Goal: Information Seeking & Learning: Learn about a topic

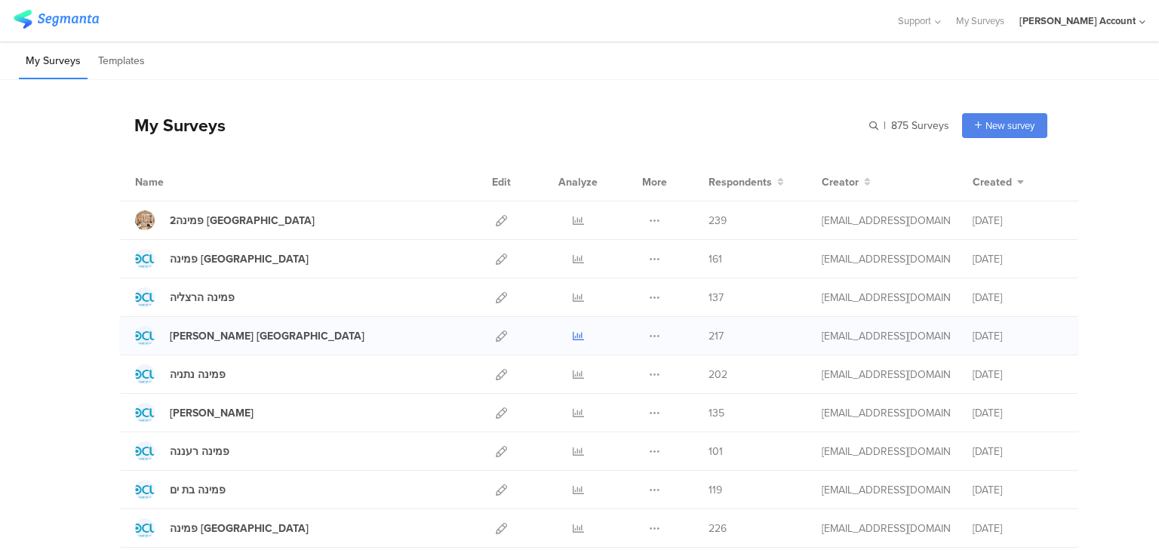
click at [577, 334] on icon at bounding box center [578, 336] width 11 height 11
click at [573, 412] on icon at bounding box center [578, 413] width 11 height 11
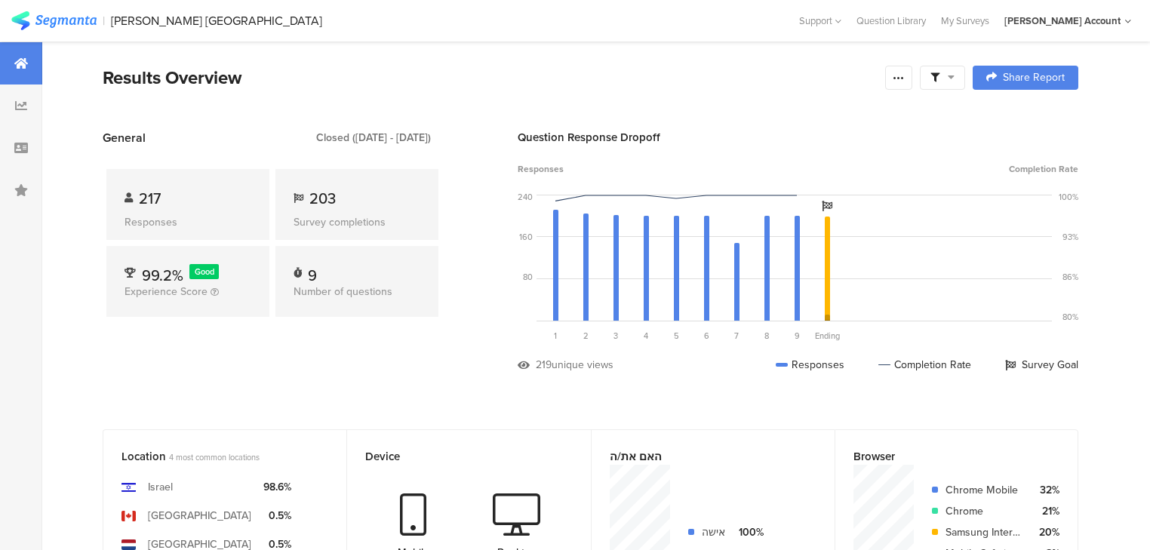
click at [32, 195] on div at bounding box center [21, 190] width 42 height 42
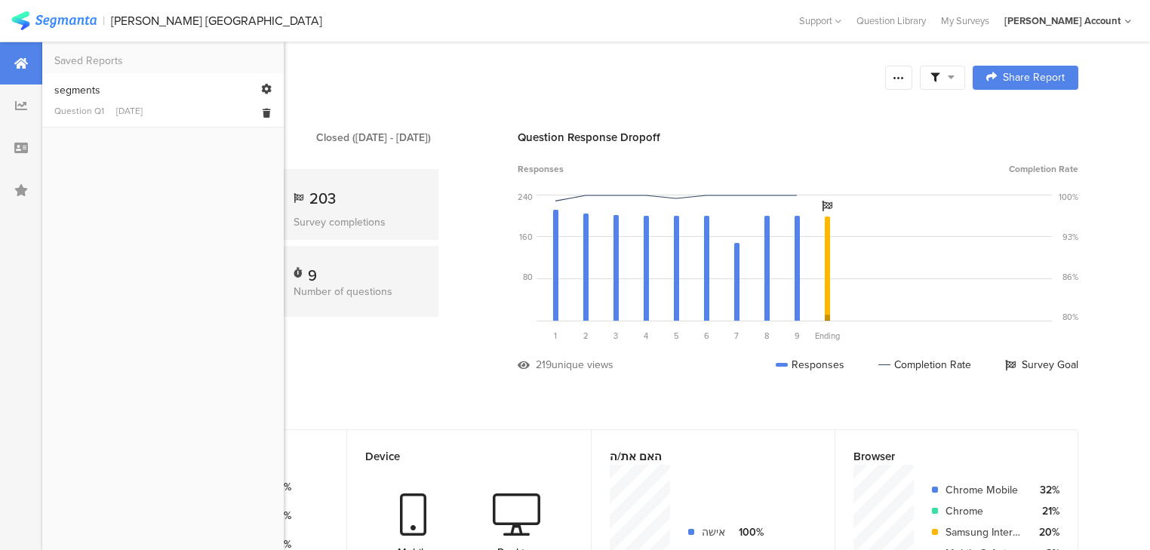
click at [109, 105] on div "Question Q1 Sep 28, 2025" at bounding box center [162, 111] width 217 height 14
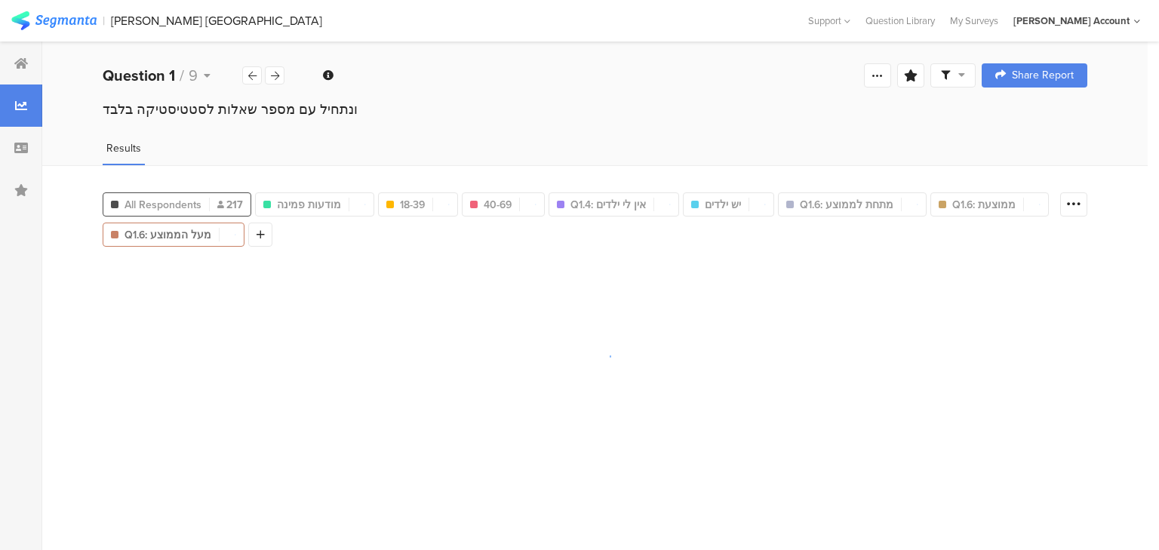
click at [187, 199] on span "All Respondents" at bounding box center [163, 205] width 77 height 16
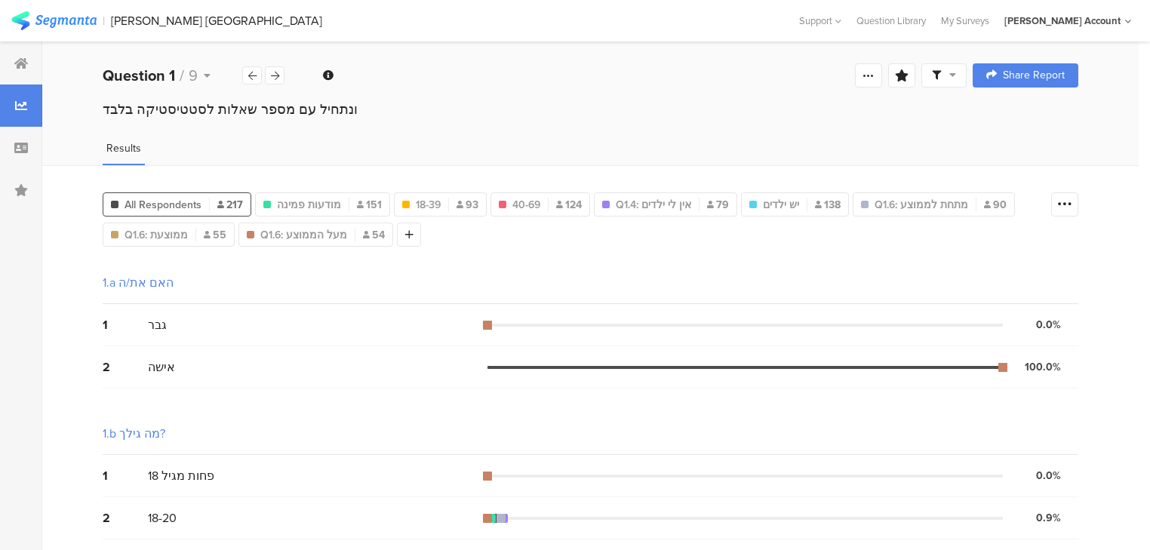
click at [956, 75] on icon at bounding box center [953, 74] width 7 height 11
click at [1024, 118] on span at bounding box center [1024, 118] width 23 height 12
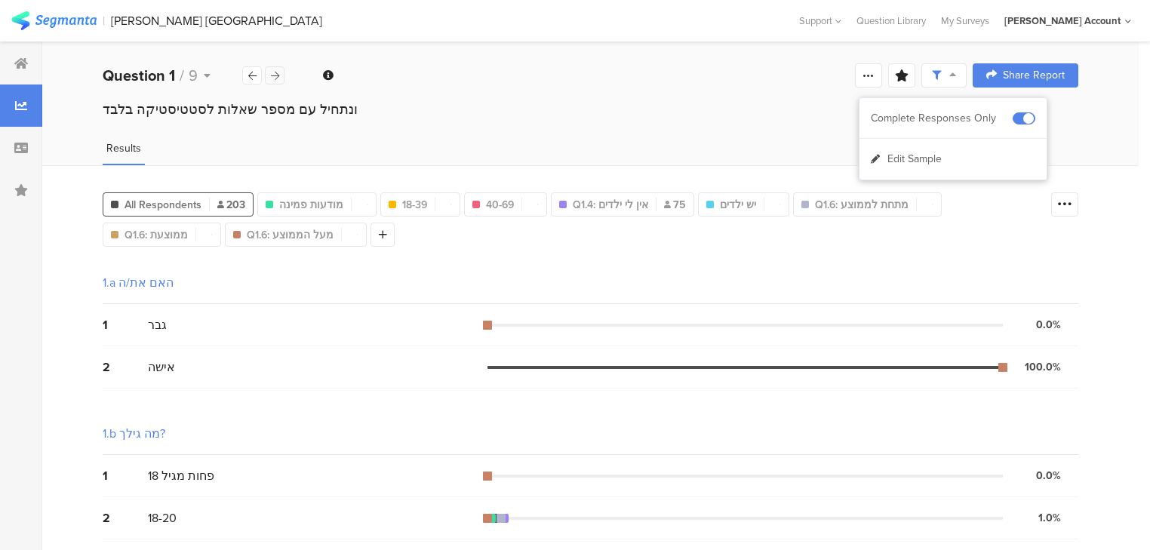
click at [281, 75] on div at bounding box center [275, 75] width 20 height 18
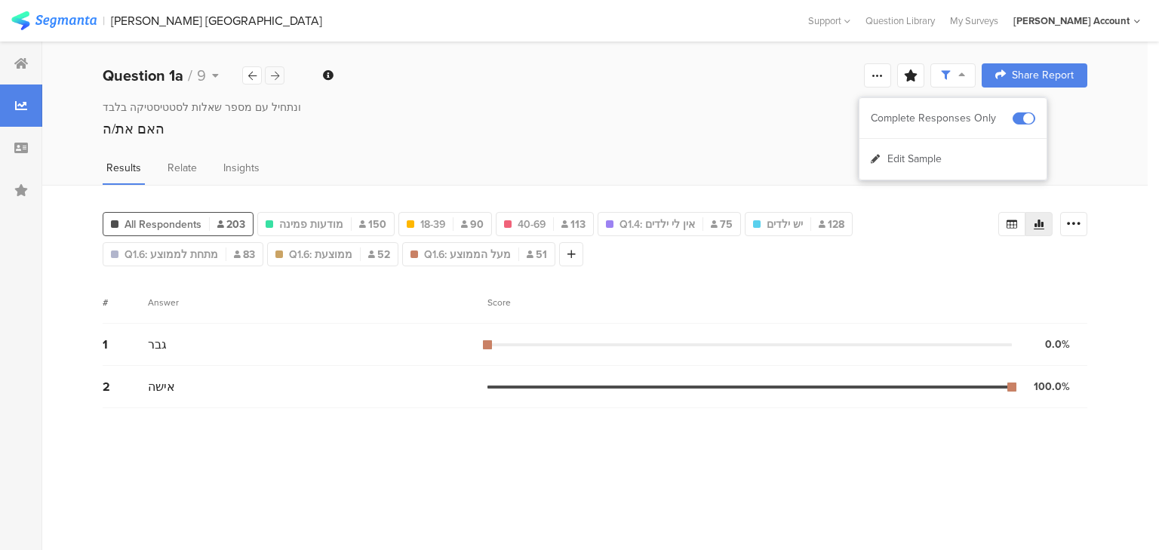
click at [281, 75] on div at bounding box center [275, 75] width 20 height 18
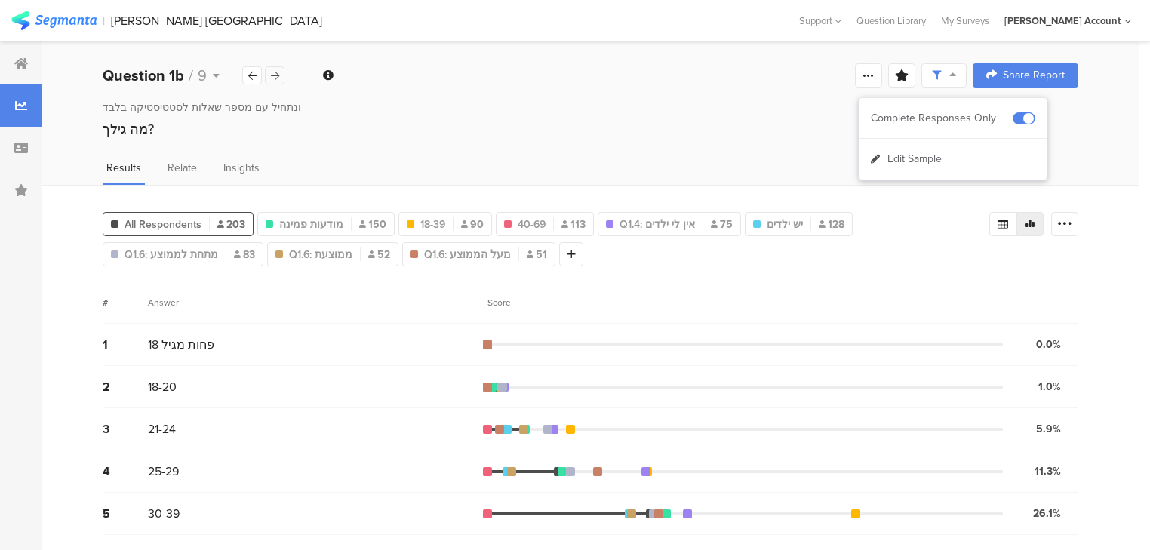
click at [281, 75] on div at bounding box center [275, 75] width 20 height 18
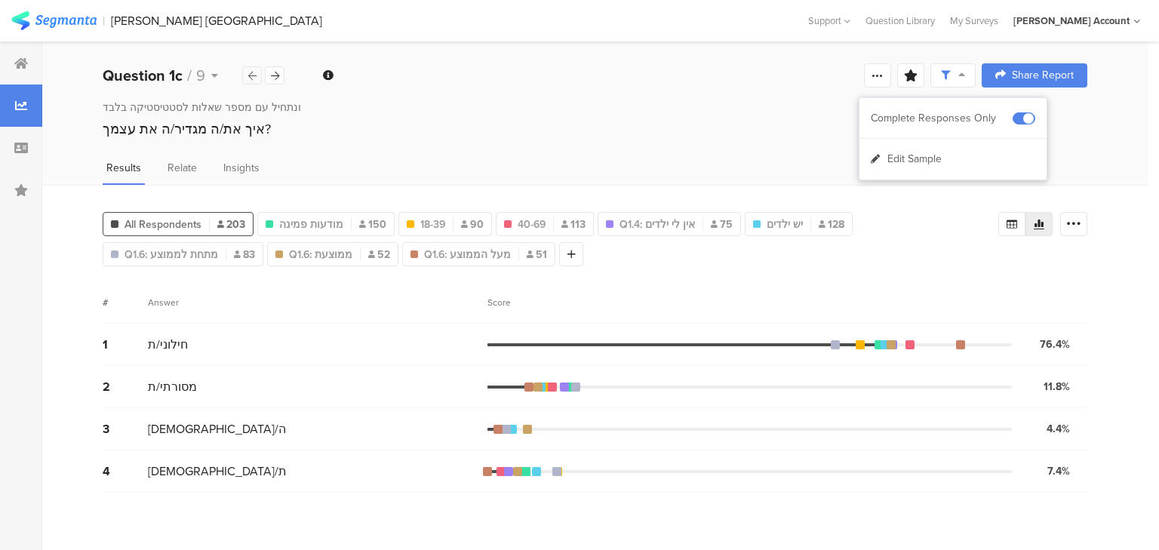
click at [247, 75] on div at bounding box center [252, 75] width 20 height 18
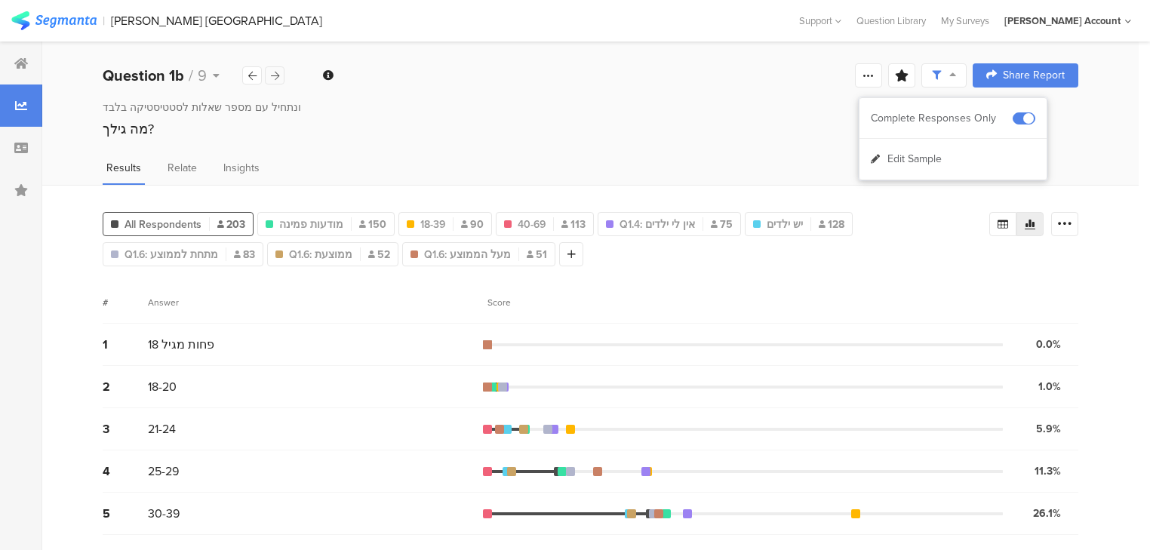
click at [276, 75] on icon at bounding box center [275, 76] width 8 height 10
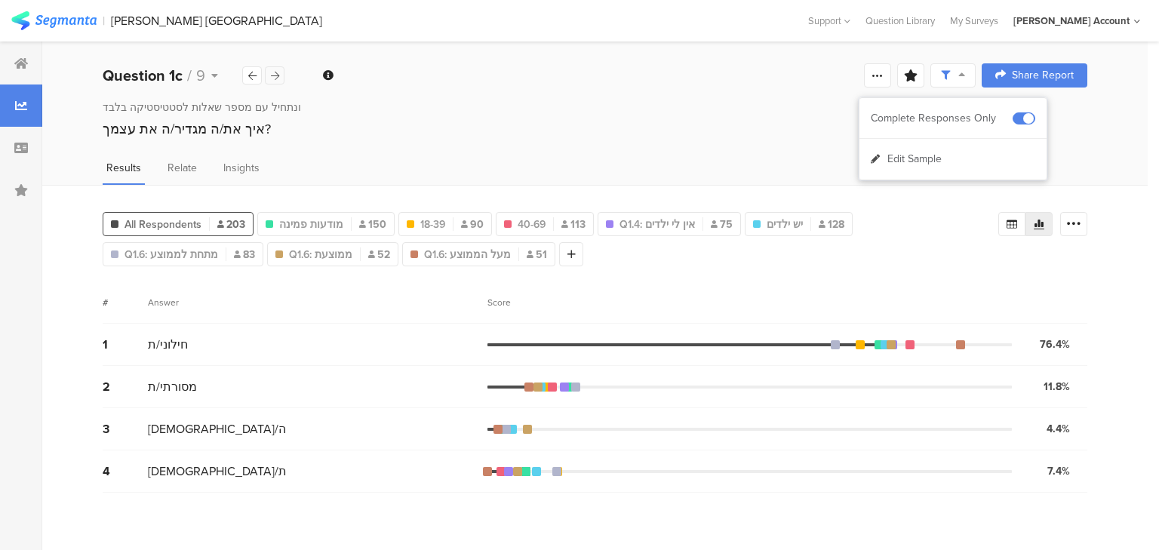
click at [276, 75] on icon at bounding box center [275, 76] width 8 height 10
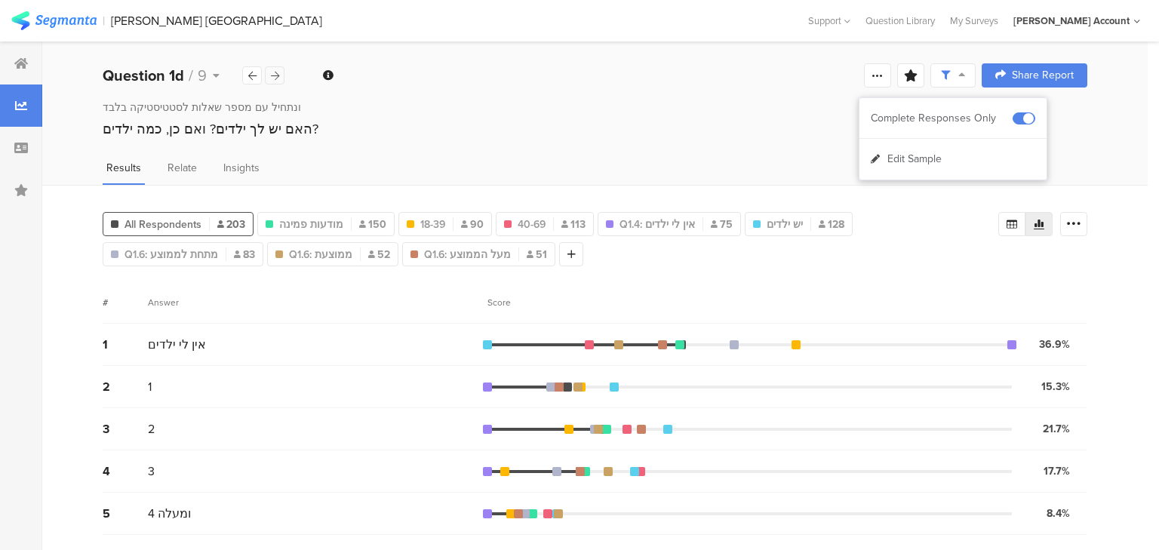
click at [276, 75] on icon at bounding box center [275, 76] width 8 height 10
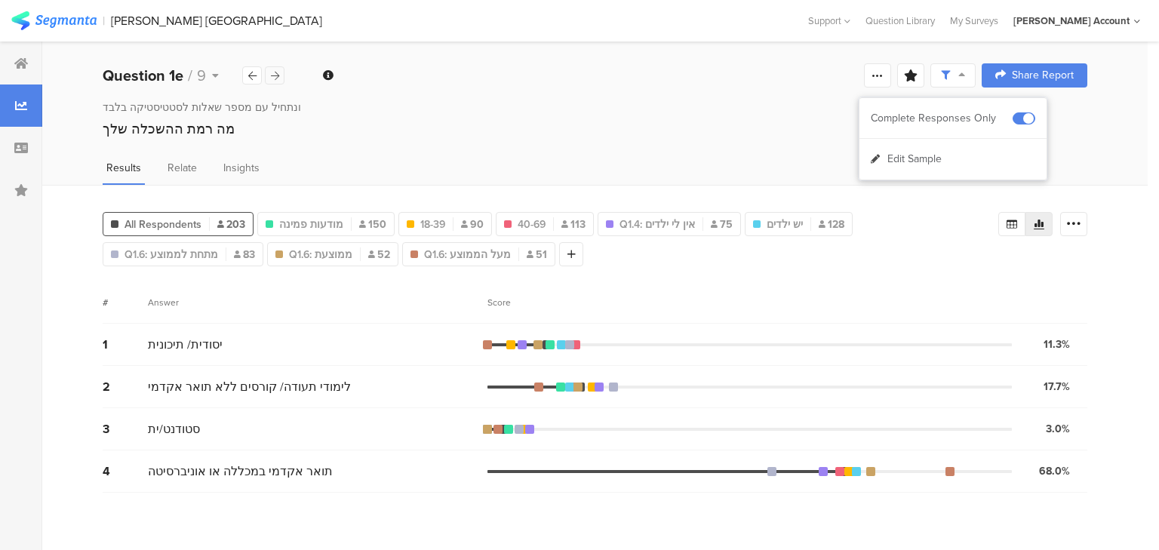
click at [276, 75] on icon at bounding box center [275, 76] width 8 height 10
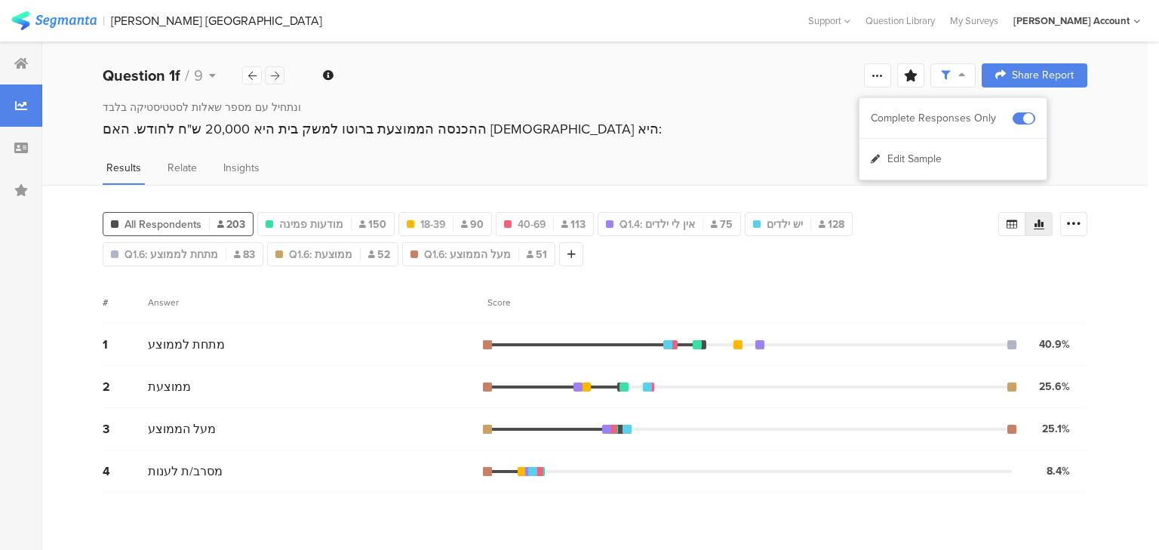
click at [276, 75] on icon at bounding box center [275, 76] width 8 height 10
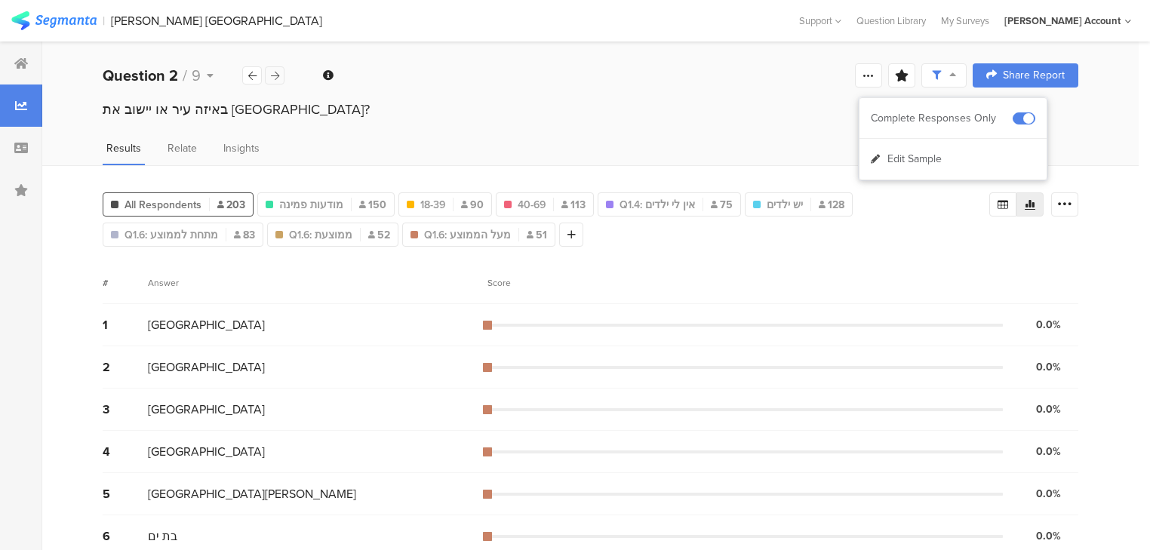
click at [276, 75] on icon at bounding box center [275, 76] width 8 height 10
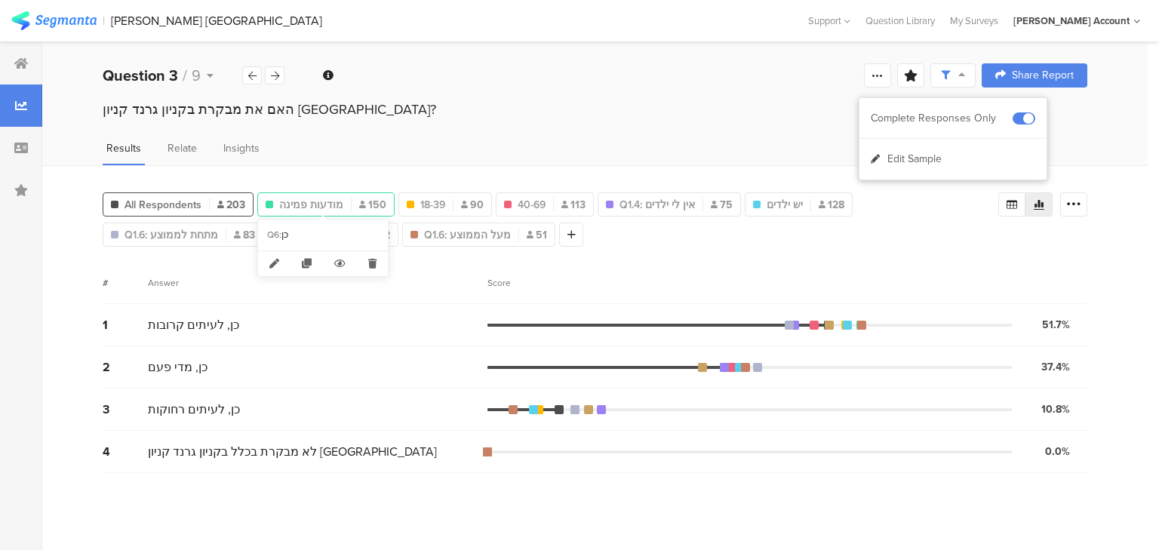
click at [294, 198] on span "מודעות פמינה" at bounding box center [311, 205] width 64 height 16
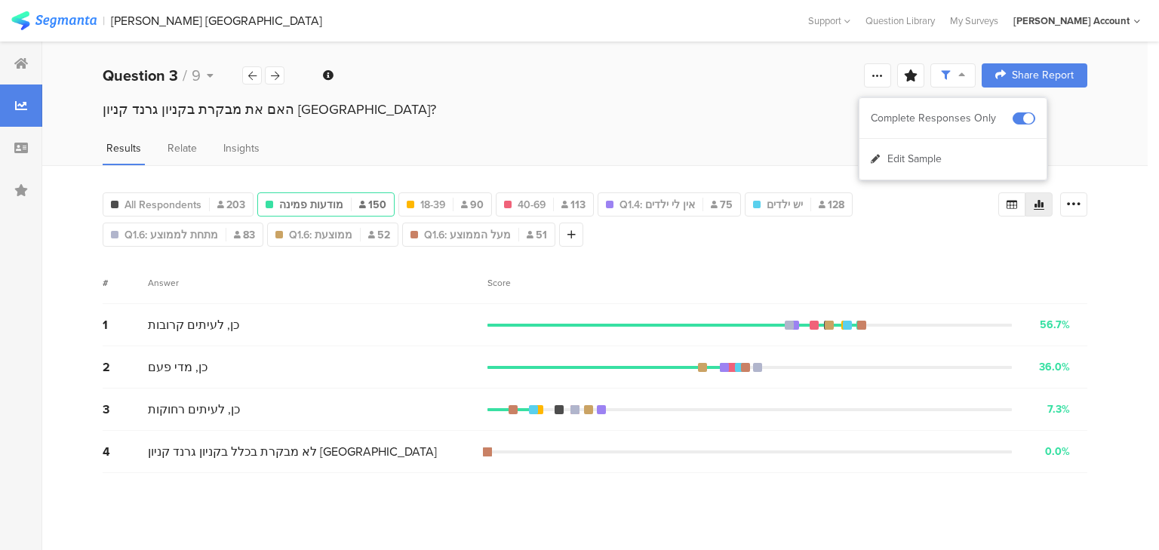
click at [294, 198] on span "מודעות פמינה" at bounding box center [311, 205] width 64 height 16
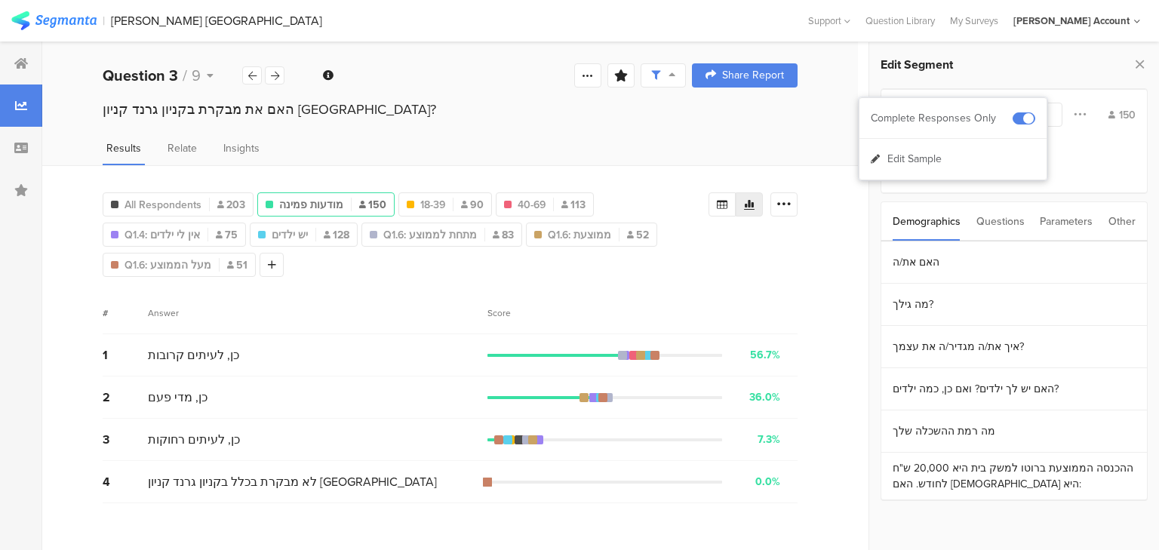
click at [891, 82] on div "Edit Segment מודעות פמינה Filter Conjunction And Or Segment Color 150 Q6 : כן D…" at bounding box center [1015, 296] width 290 height 508
click at [153, 201] on span "All Respondents" at bounding box center [163, 205] width 77 height 16
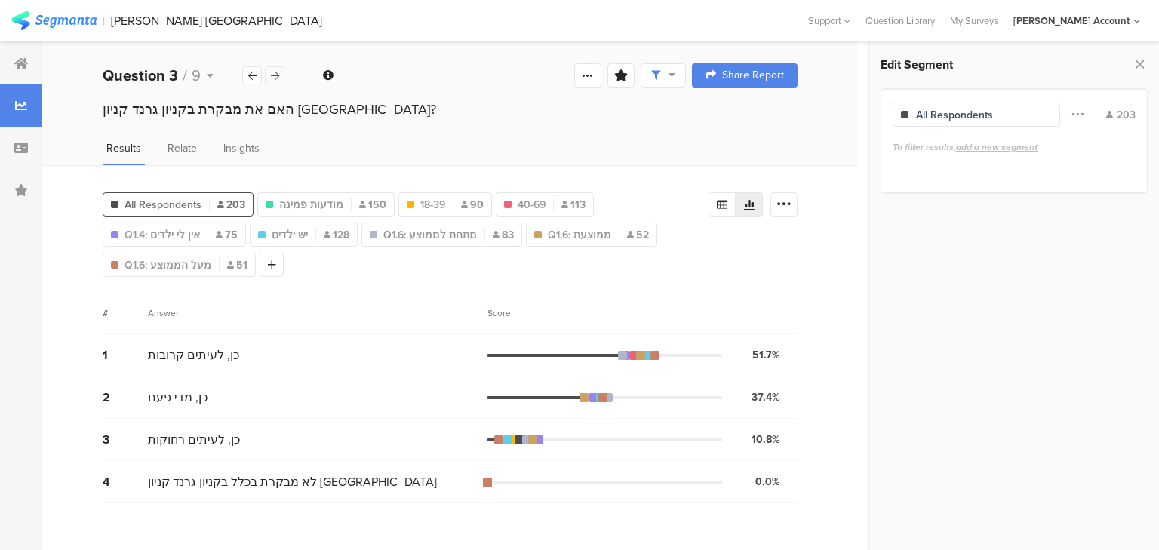
click at [282, 73] on div at bounding box center [275, 75] width 20 height 18
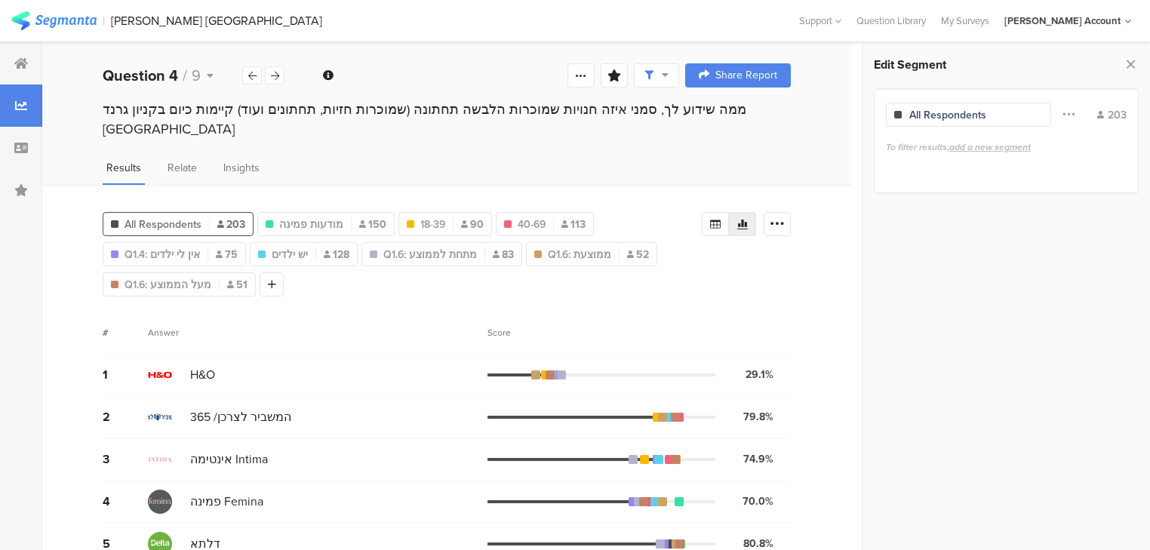
click at [495, 318] on div "# Answer Score" at bounding box center [447, 333] width 688 height 42
click at [503, 326] on div "Score" at bounding box center [504, 333] width 32 height 14
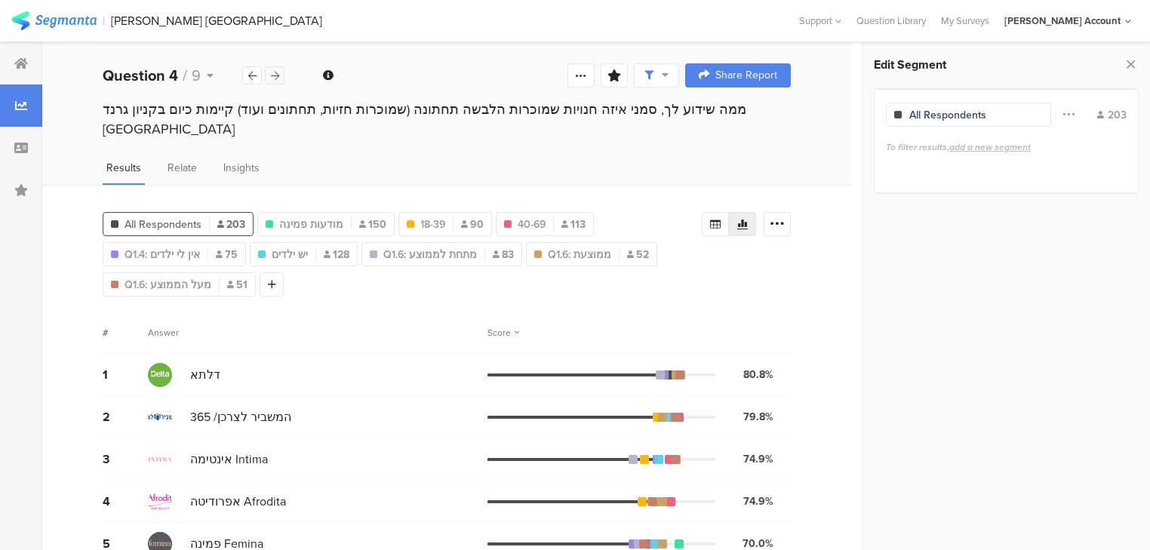
click at [274, 74] on icon at bounding box center [275, 76] width 8 height 10
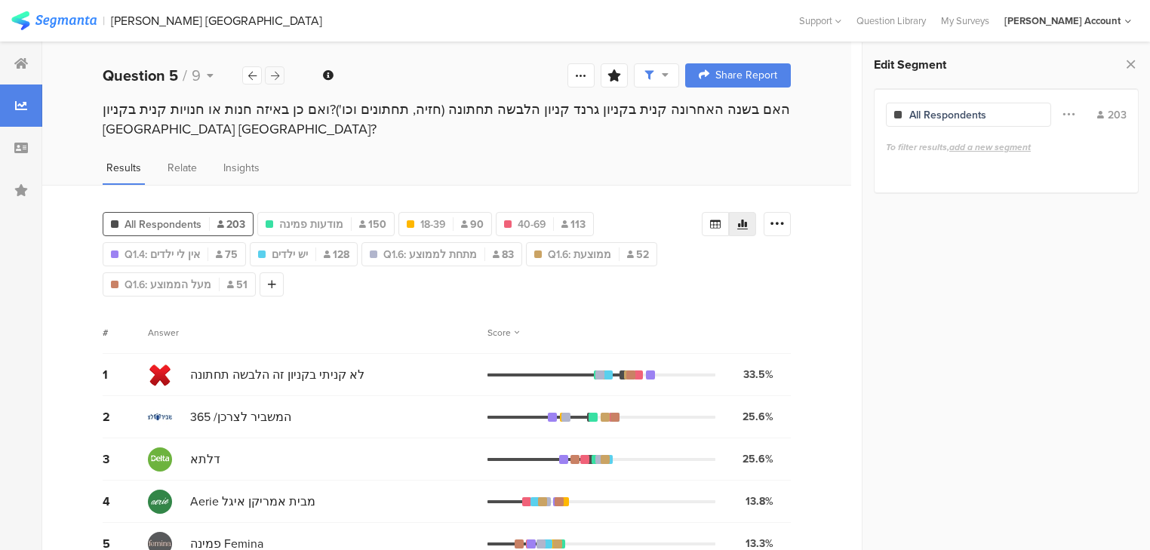
click at [276, 78] on icon at bounding box center [275, 76] width 8 height 10
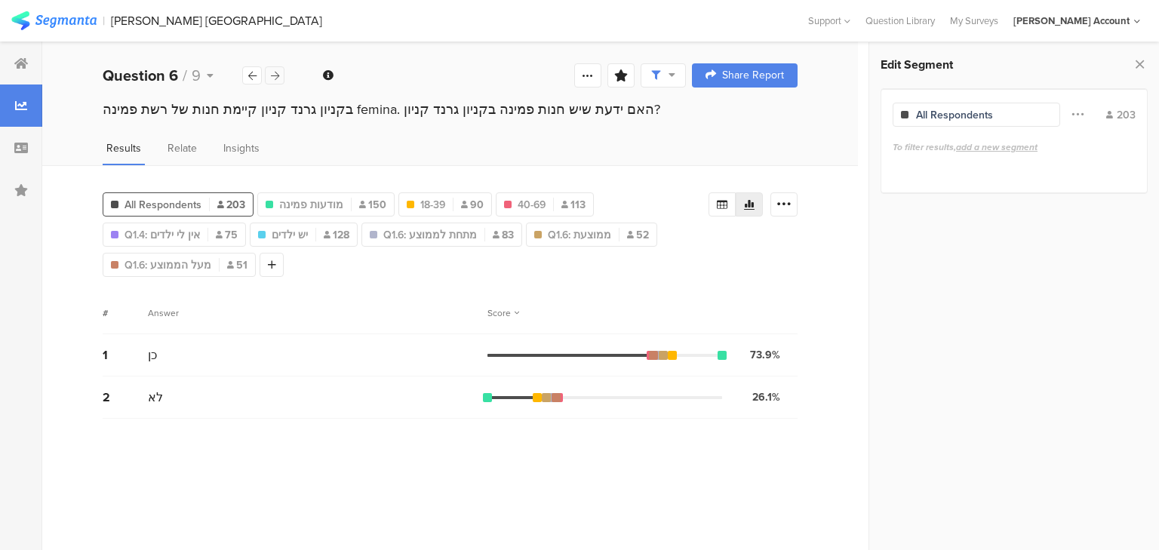
click at [276, 78] on icon at bounding box center [275, 76] width 8 height 10
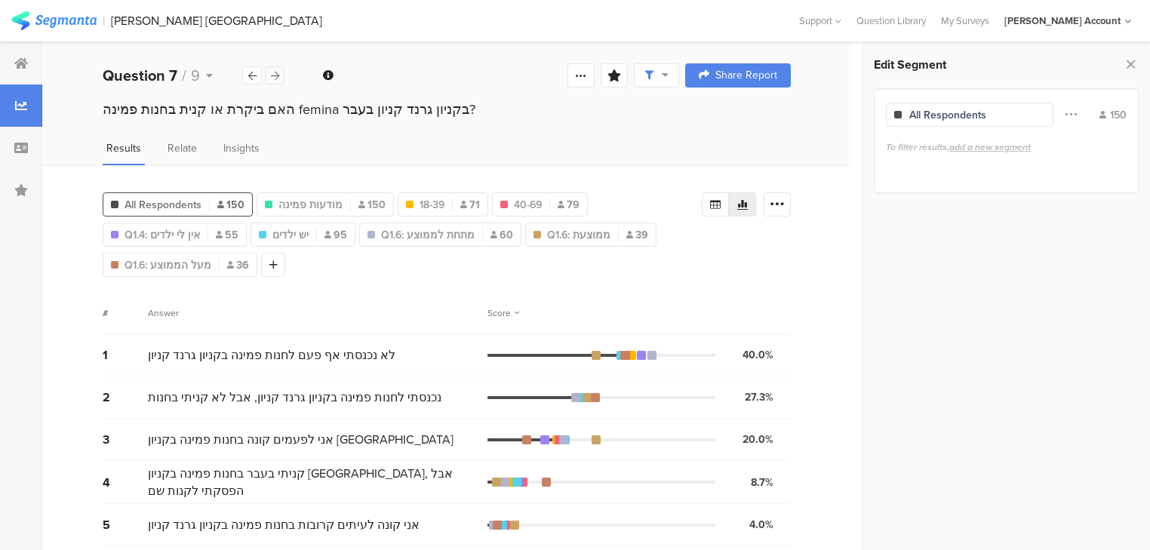
click at [276, 78] on icon at bounding box center [275, 76] width 8 height 10
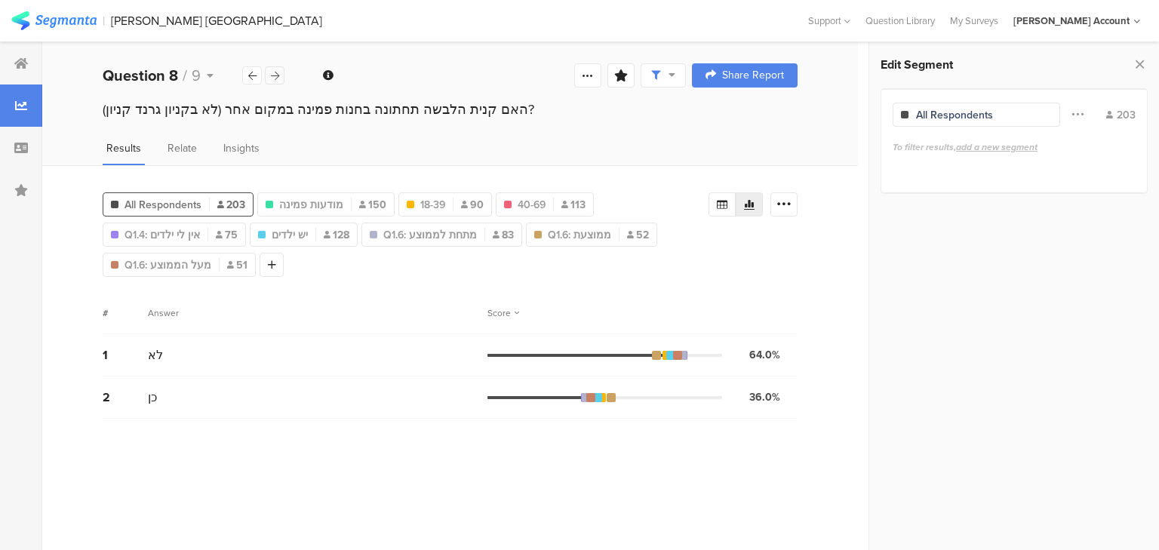
click at [276, 78] on icon at bounding box center [275, 76] width 8 height 10
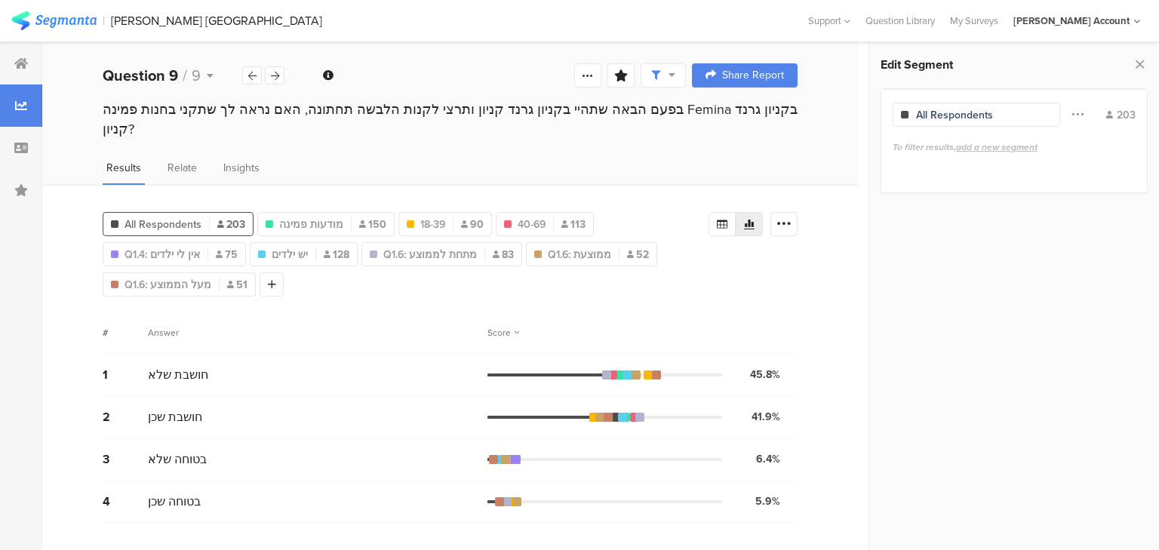
click at [495, 326] on div "Score" at bounding box center [504, 333] width 32 height 14
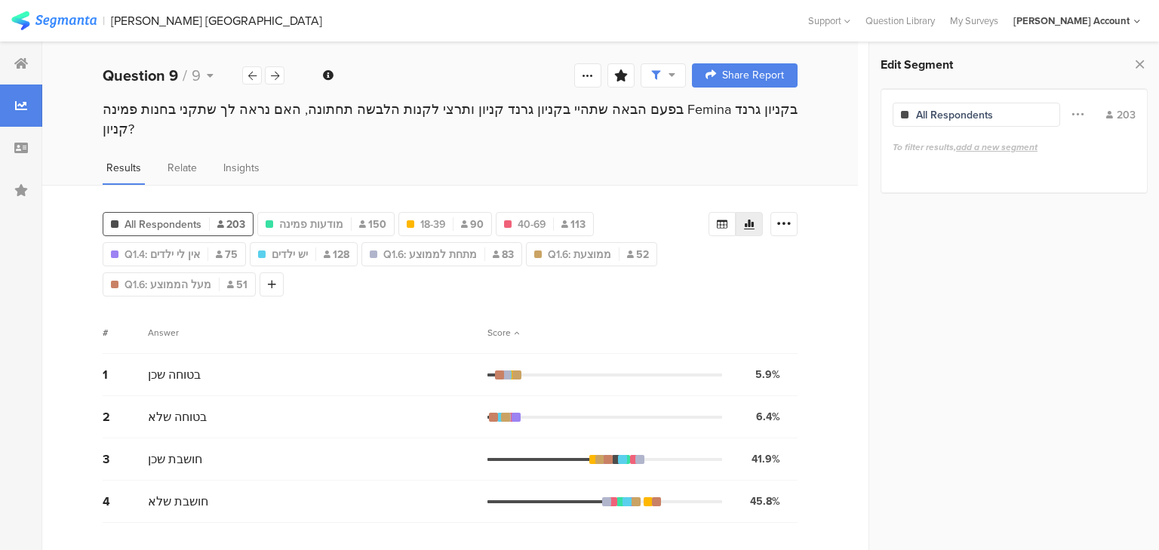
click at [495, 326] on div "Score" at bounding box center [504, 333] width 32 height 14
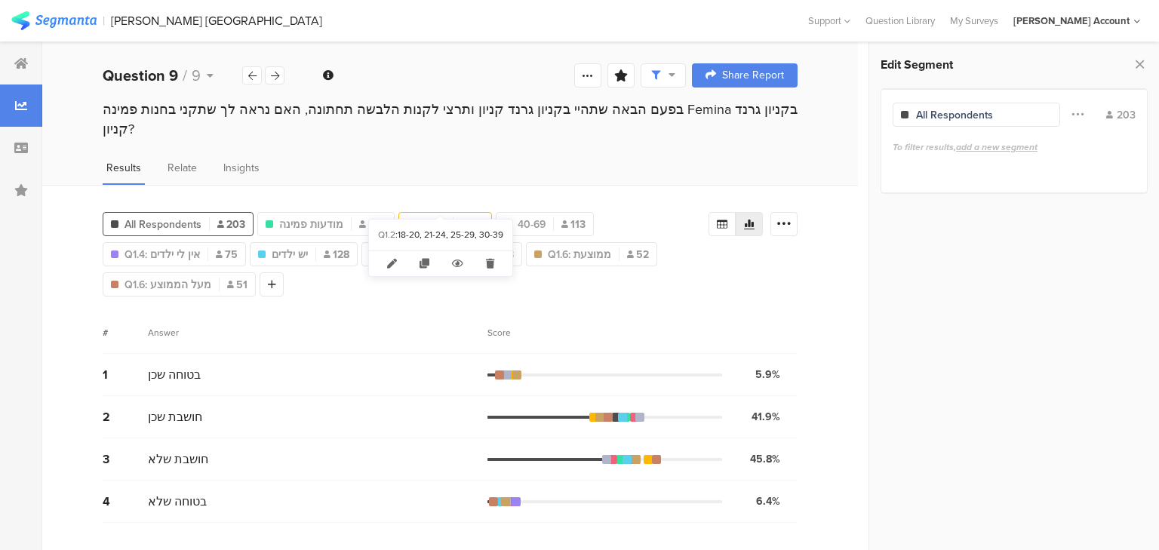
click at [427, 217] on span "18-39" at bounding box center [432, 225] width 25 height 16
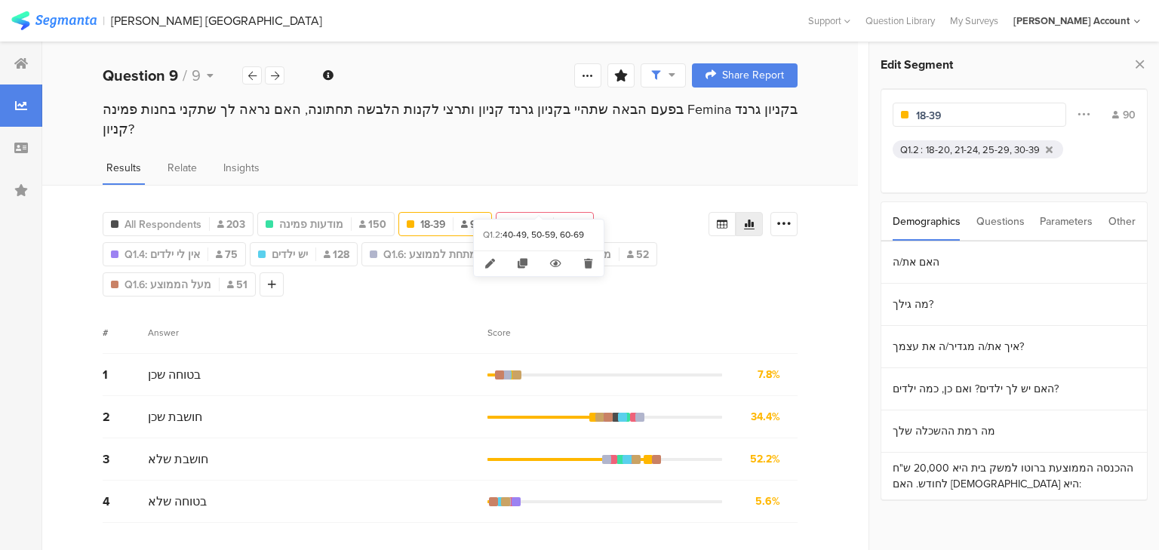
click at [518, 217] on span "40-69" at bounding box center [532, 225] width 28 height 16
type input "40-69"
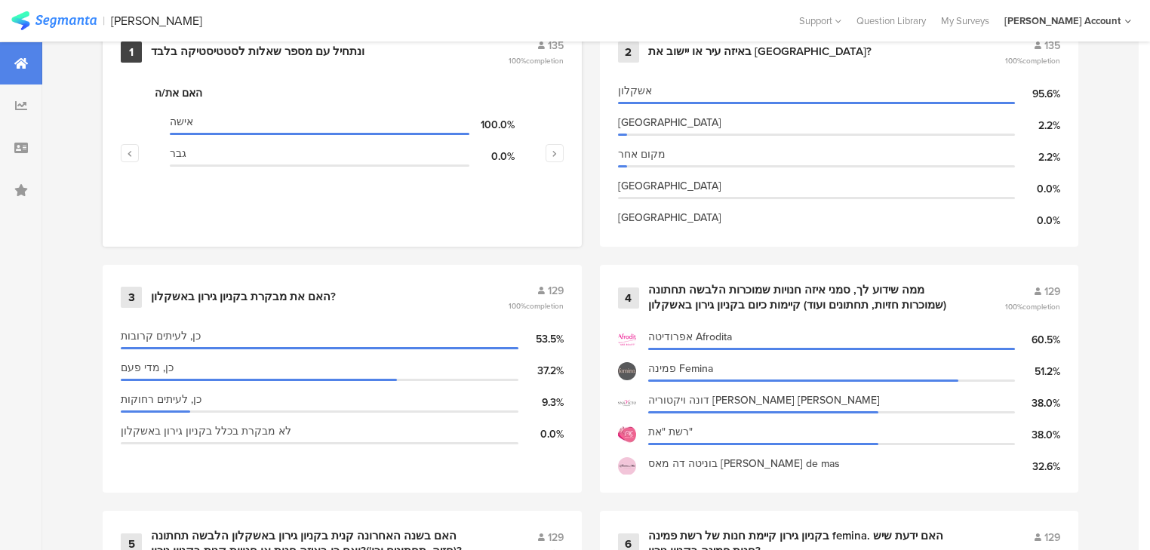
scroll to position [543, 0]
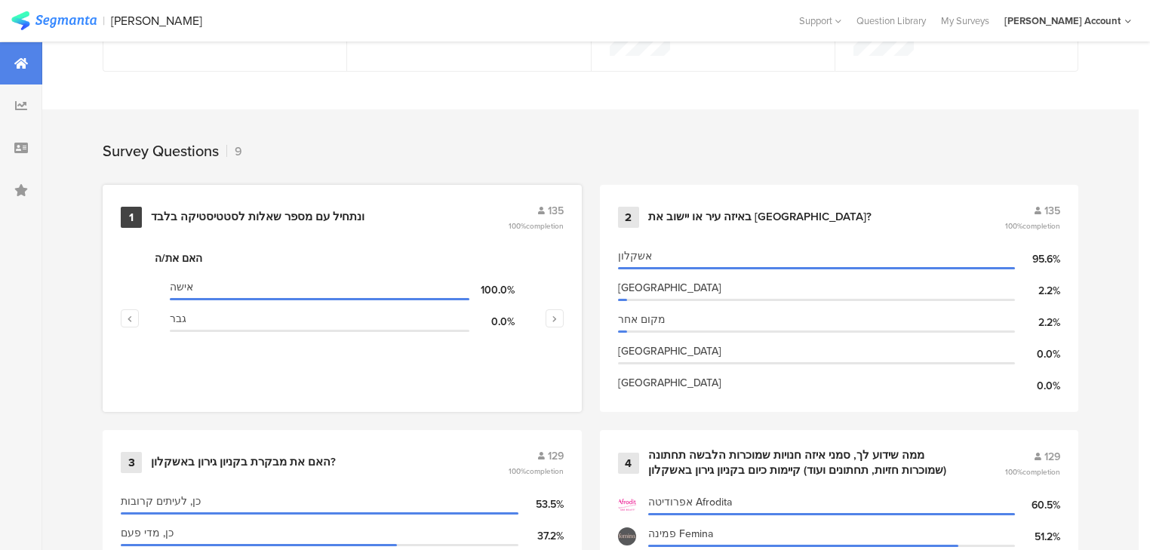
click at [223, 205] on div "1 ונתחיל עם מספר שאלות לסטטיסטיקה בלבד﻿﻿ 135 100% completion" at bounding box center [342, 217] width 443 height 29
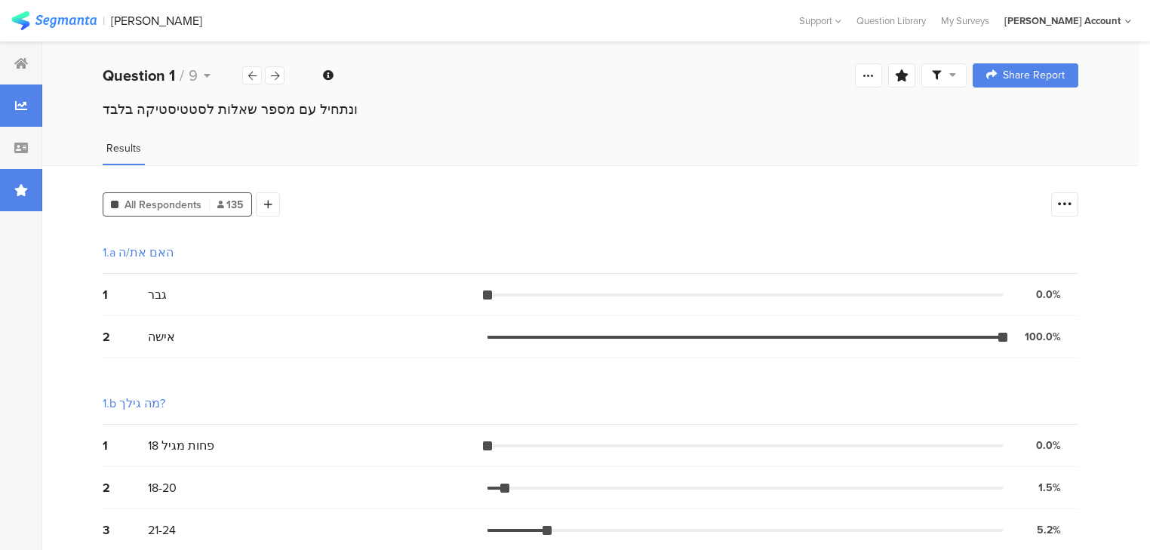
click at [27, 193] on icon at bounding box center [21, 190] width 14 height 12
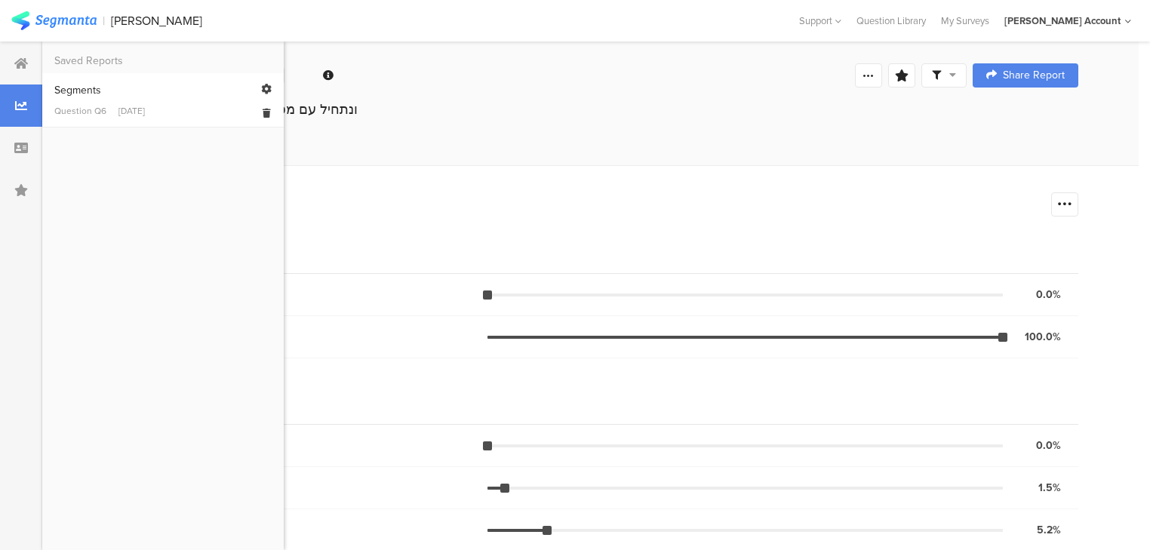
click at [79, 97] on div "Segments" at bounding box center [162, 90] width 217 height 16
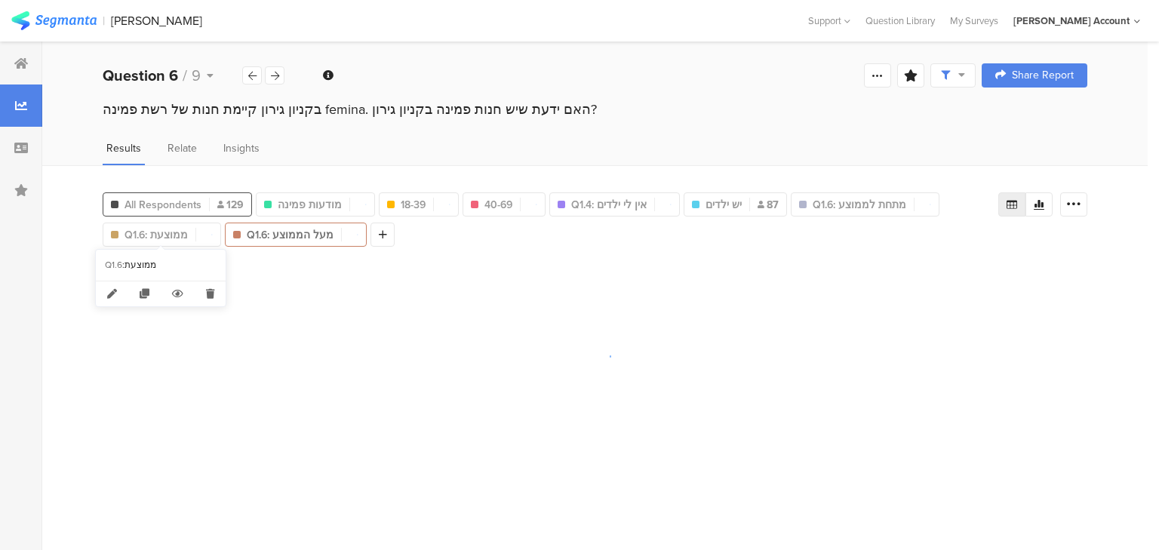
click at [178, 203] on span "All Respondents" at bounding box center [163, 205] width 77 height 16
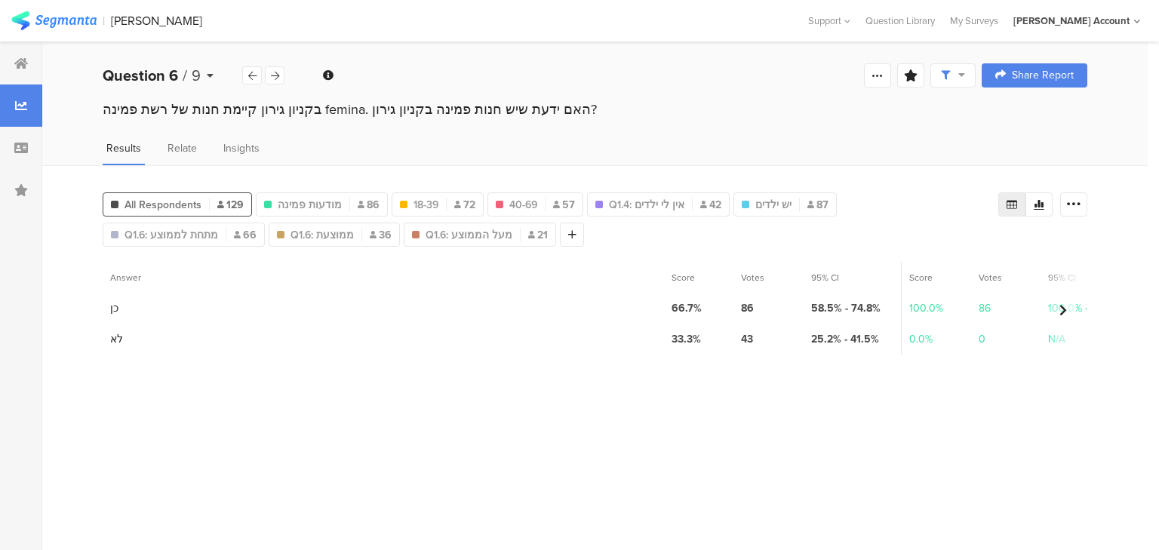
click at [185, 72] on span "/" at bounding box center [185, 75] width 5 height 23
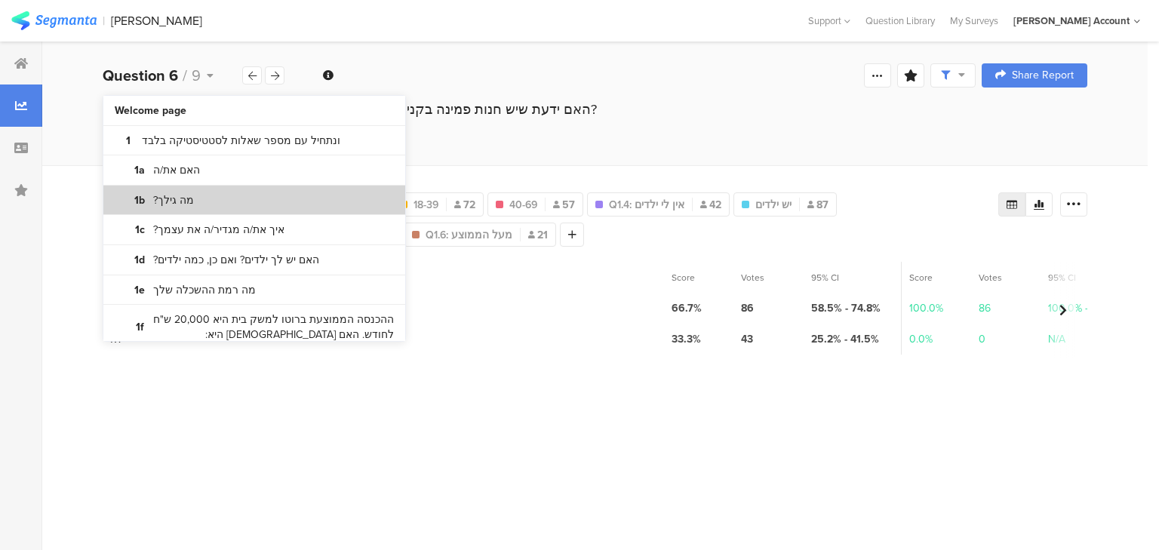
click at [220, 196] on section "1b מה גילך?" at bounding box center [254, 201] width 302 height 30
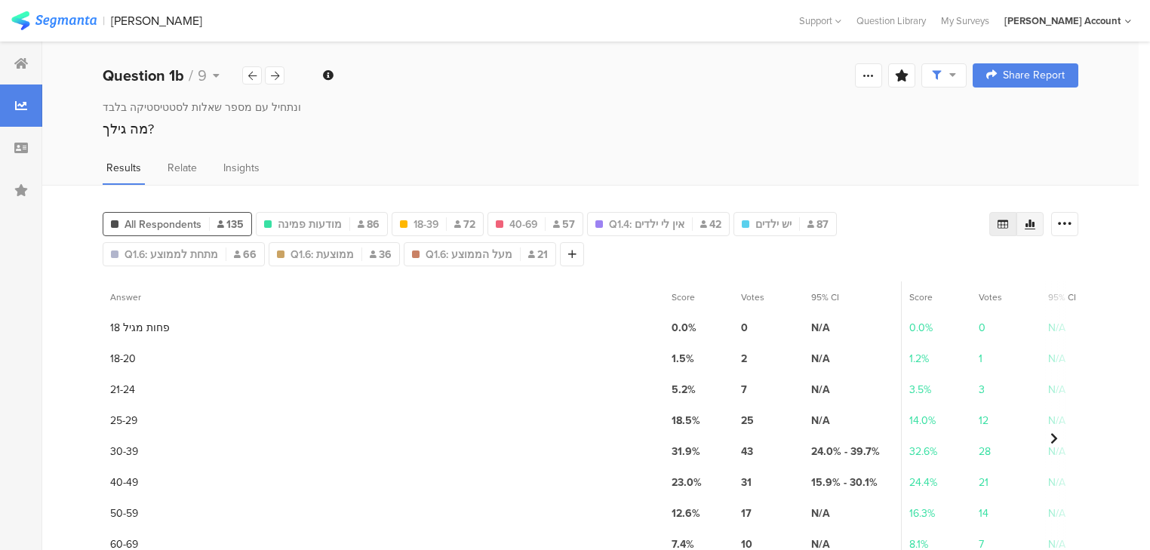
click at [1044, 220] on div at bounding box center [1030, 224] width 27 height 24
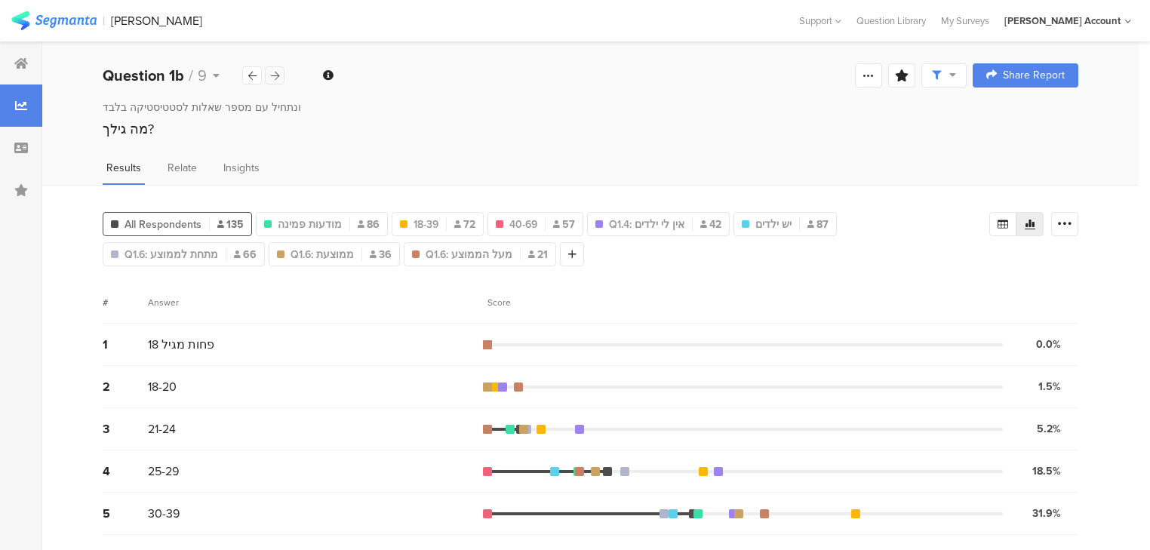
click at [271, 76] on icon at bounding box center [275, 76] width 8 height 10
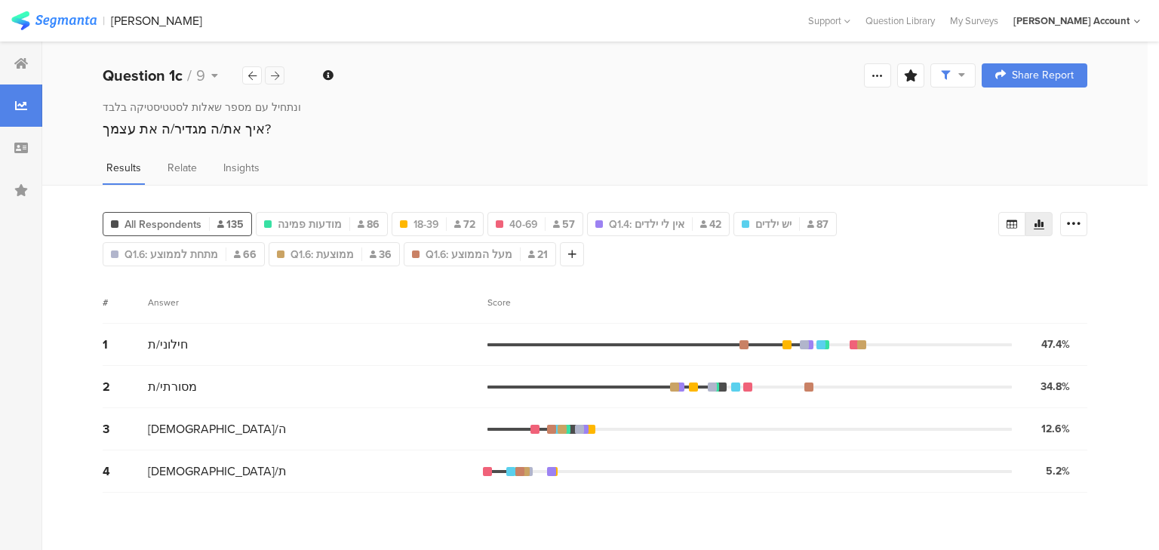
click at [271, 76] on icon at bounding box center [275, 76] width 8 height 10
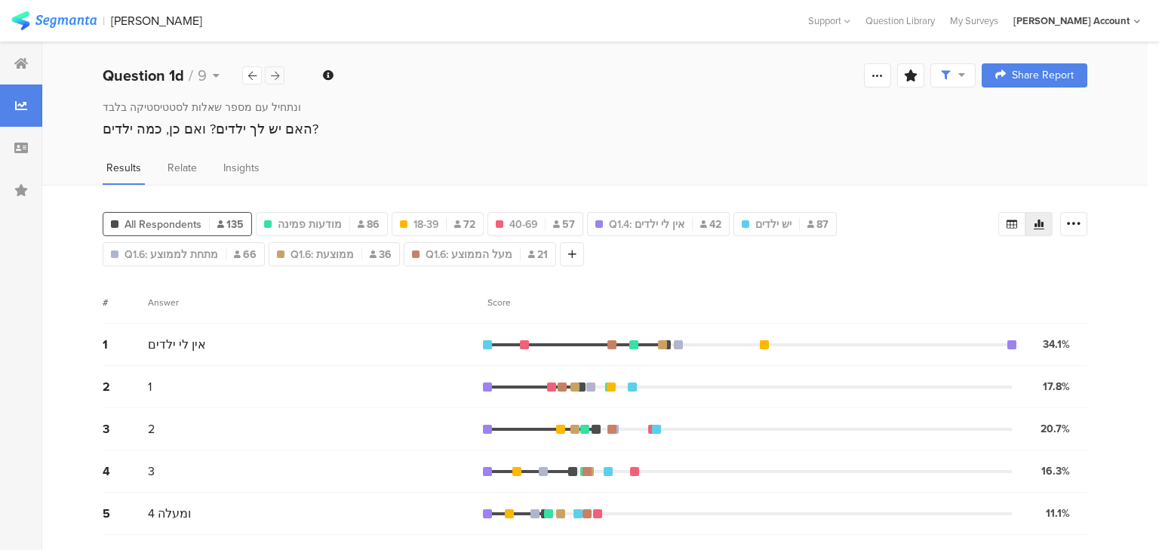
click at [271, 76] on icon at bounding box center [275, 76] width 8 height 10
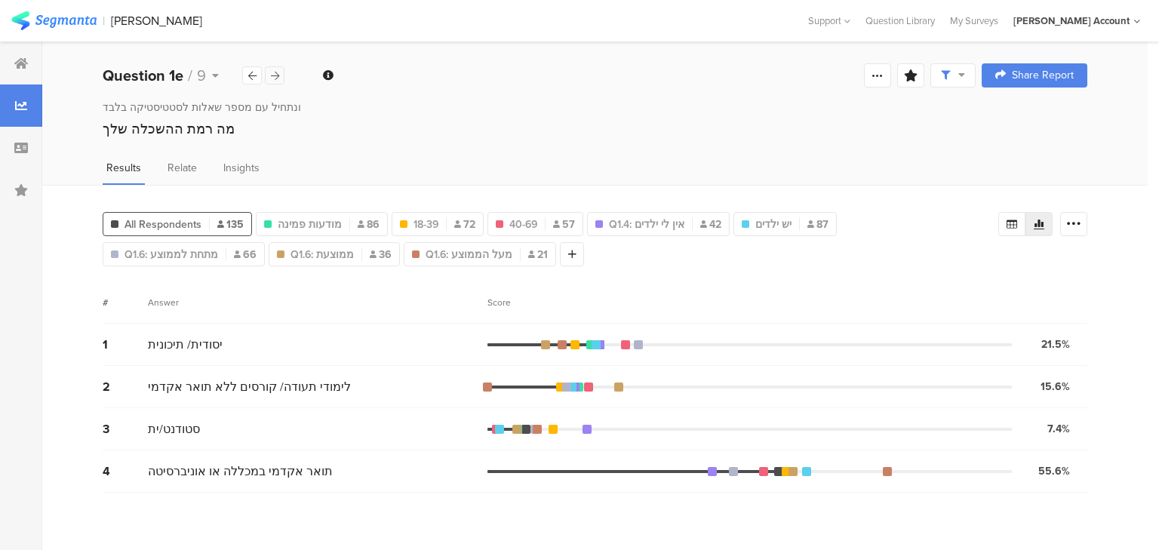
click at [271, 76] on icon at bounding box center [275, 76] width 8 height 10
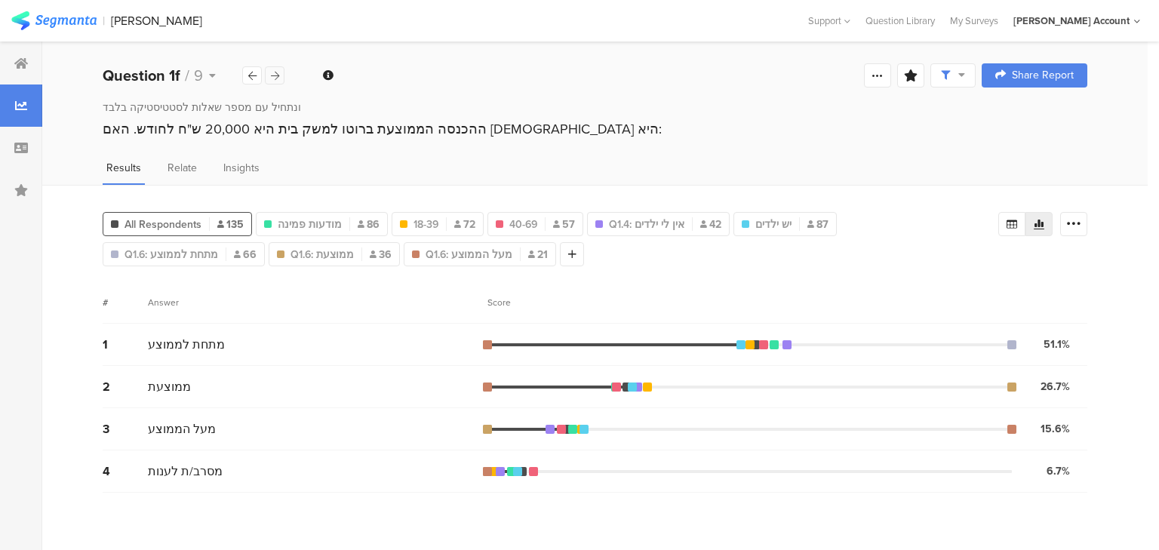
click at [271, 76] on icon at bounding box center [275, 76] width 8 height 10
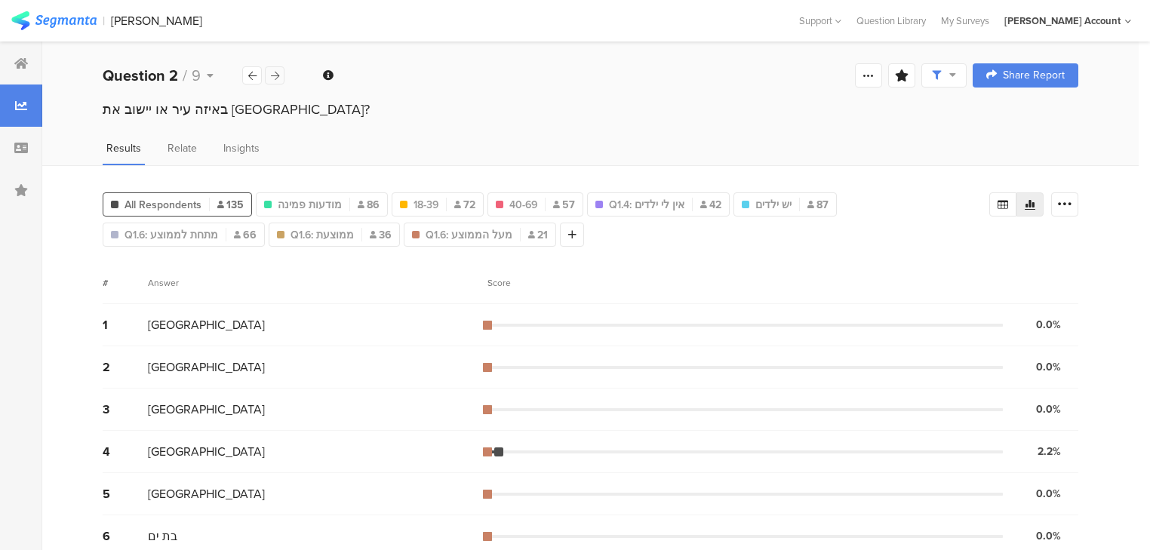
click at [271, 76] on icon at bounding box center [275, 76] width 8 height 10
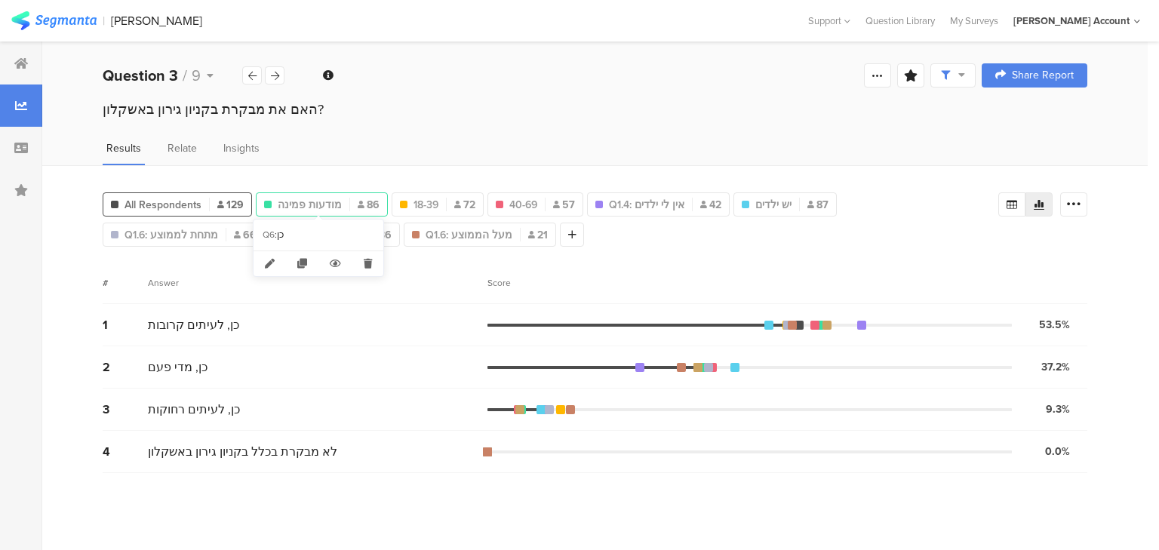
click at [334, 199] on span "מודעות פמינה" at bounding box center [310, 205] width 64 height 16
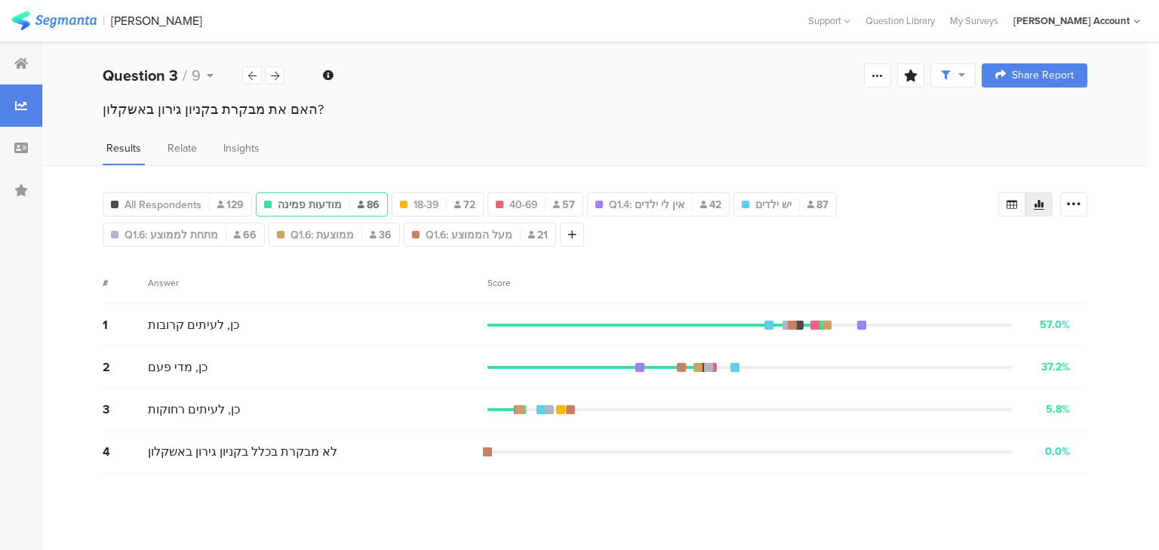
drag, startPoint x: 281, startPoint y: 79, endPoint x: 269, endPoint y: 85, distance: 12.5
click at [281, 79] on div at bounding box center [275, 75] width 20 height 18
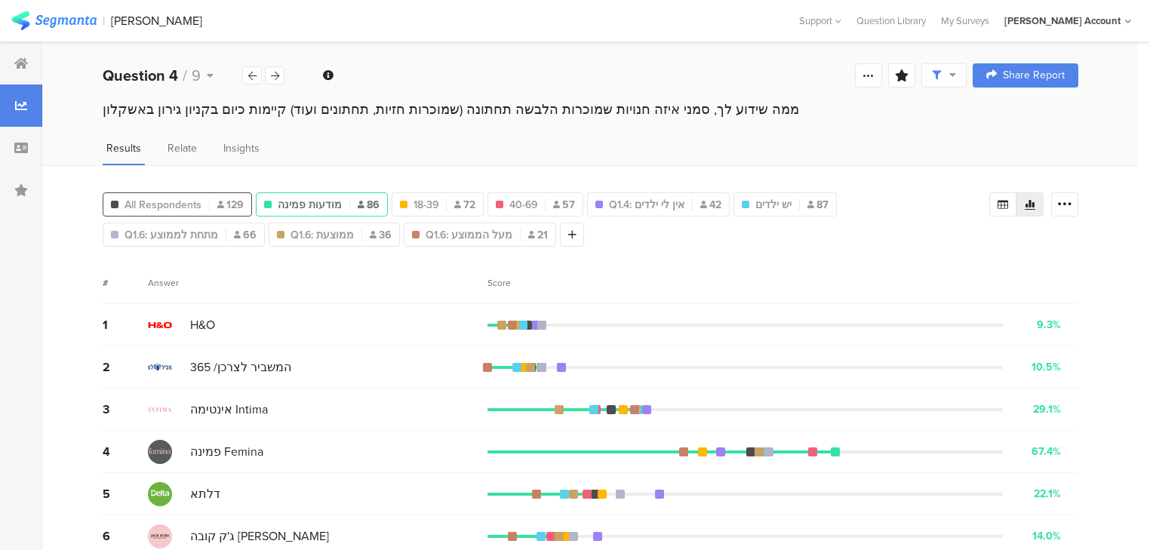
click at [169, 206] on span "All Respondents" at bounding box center [163, 205] width 77 height 16
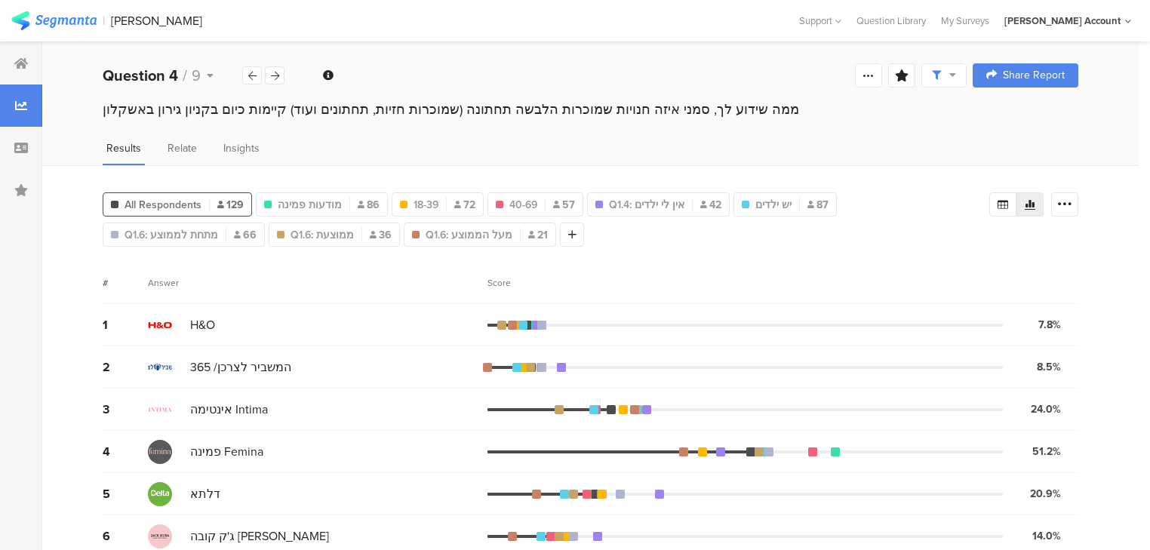
click at [504, 279] on div "Score" at bounding box center [504, 283] width 32 height 14
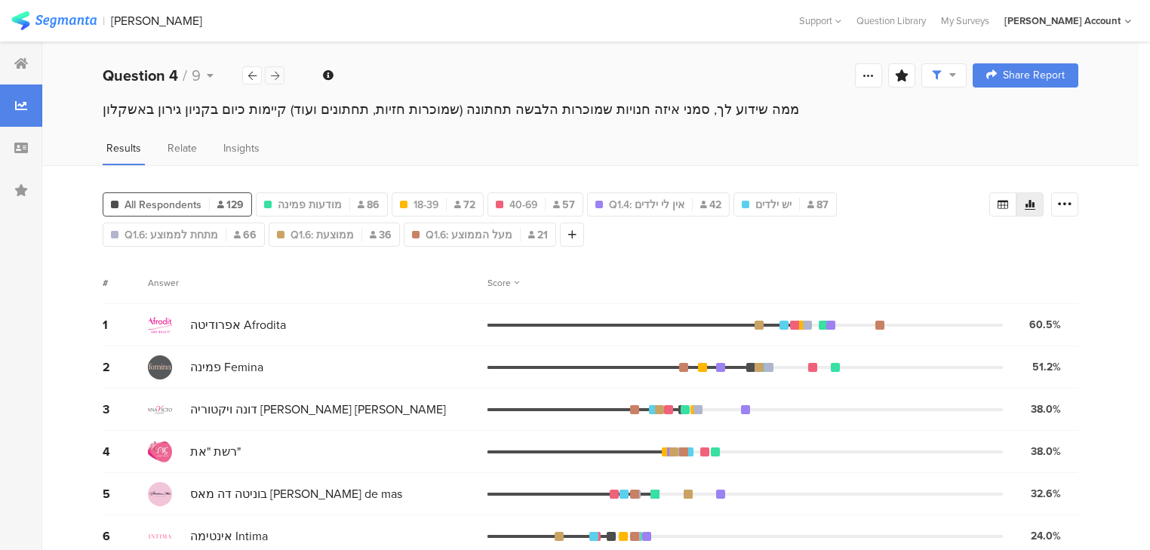
click at [277, 75] on icon at bounding box center [275, 76] width 8 height 10
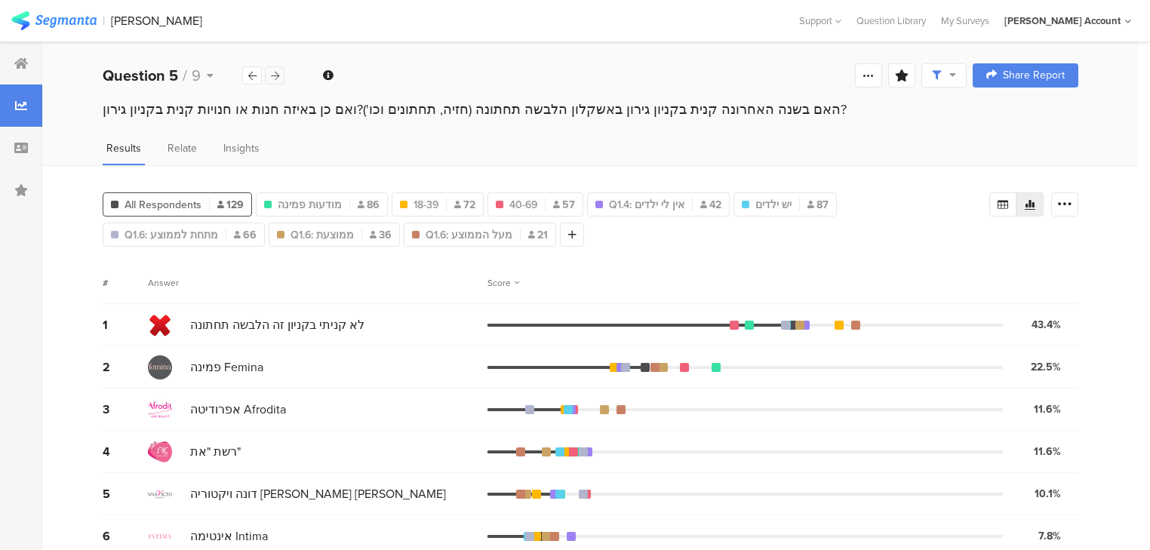
click at [276, 79] on icon at bounding box center [275, 76] width 8 height 10
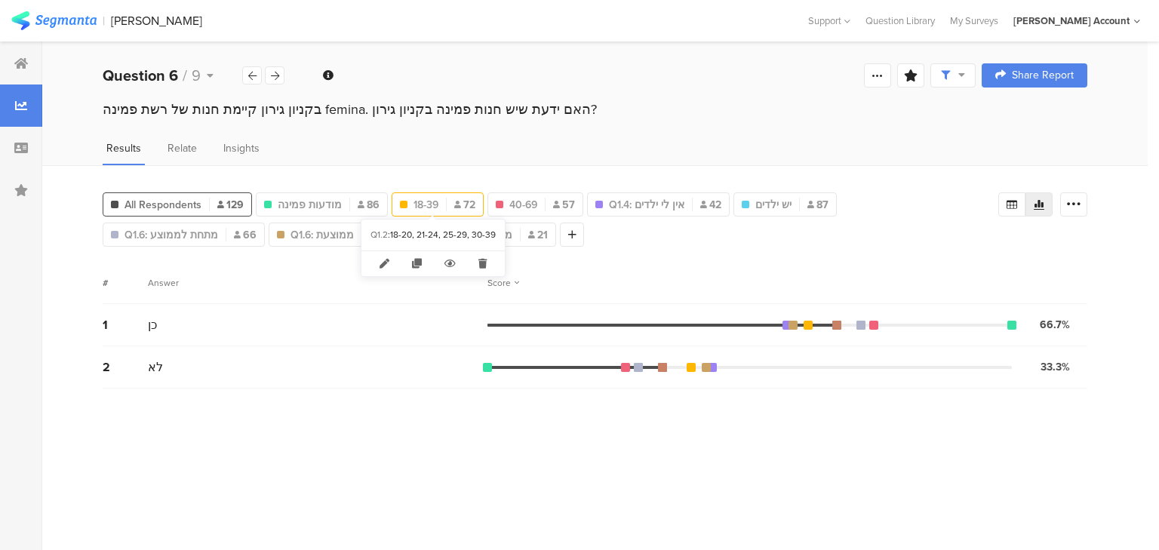
click at [417, 204] on span "18-39" at bounding box center [426, 205] width 25 height 16
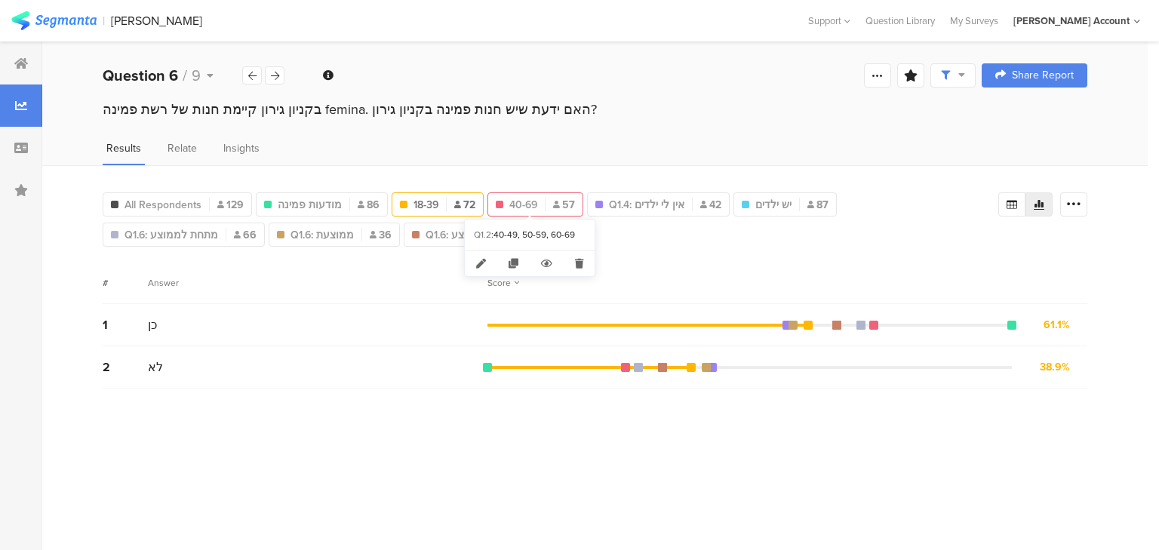
click at [539, 206] on div "40-69 57" at bounding box center [535, 205] width 94 height 16
type input "40-69"
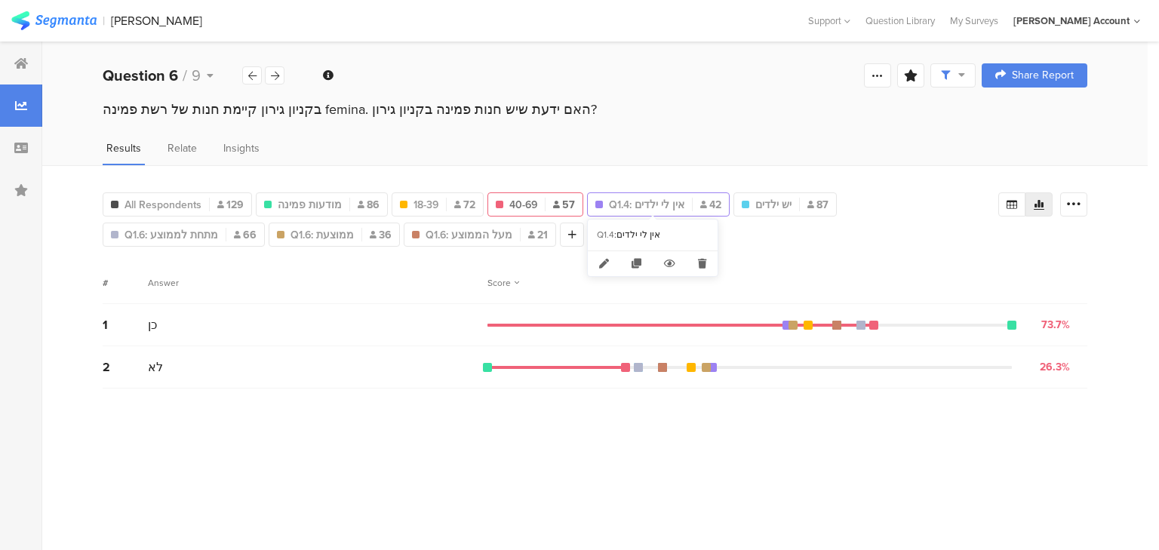
click at [673, 199] on span "Q1.4: אין לי ילדים" at bounding box center [646, 205] width 75 height 16
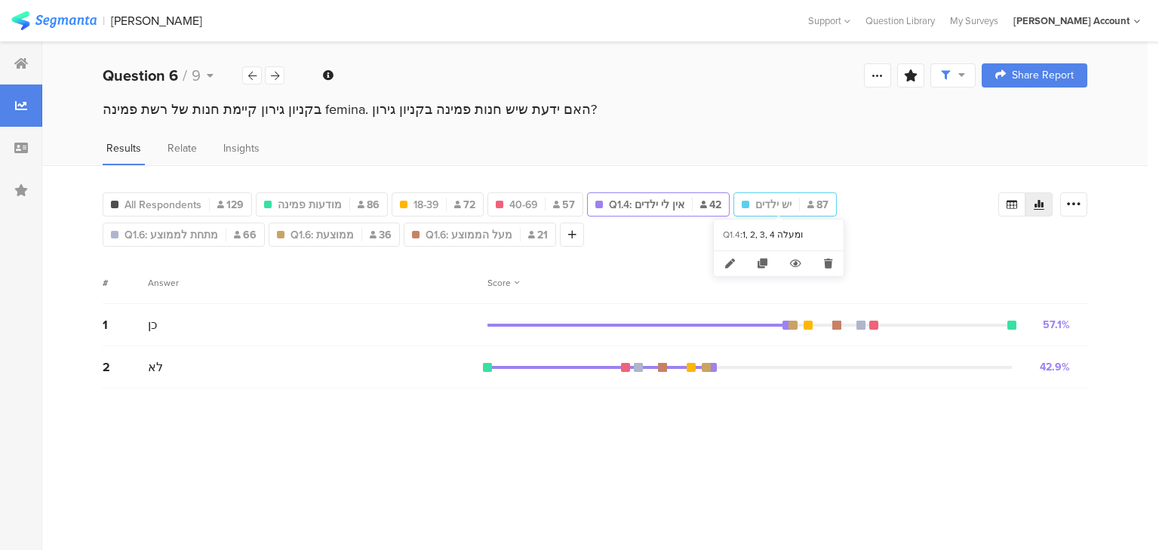
click at [773, 207] on span "יש ילדים" at bounding box center [774, 205] width 36 height 16
type input "יש ילדים"
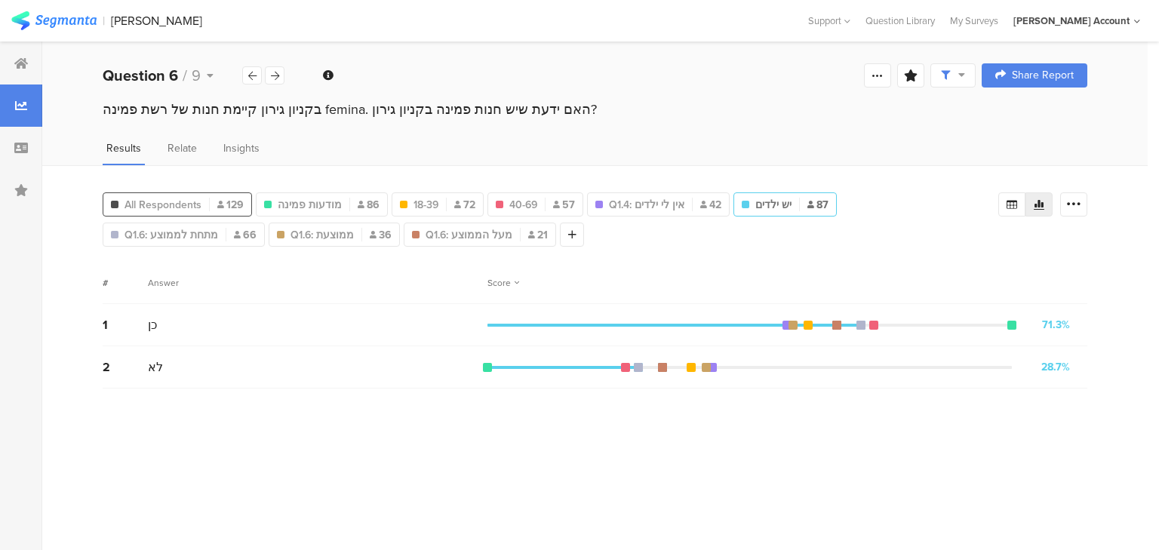
click at [205, 202] on div "All Respondents 129" at bounding box center [177, 205] width 148 height 16
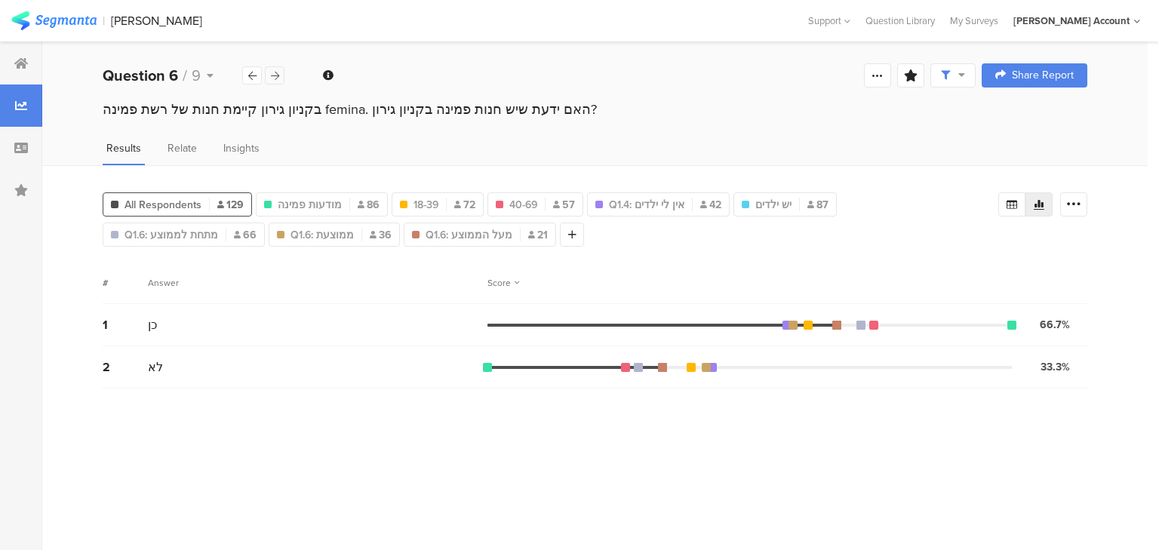
click at [277, 75] on icon at bounding box center [275, 76] width 8 height 10
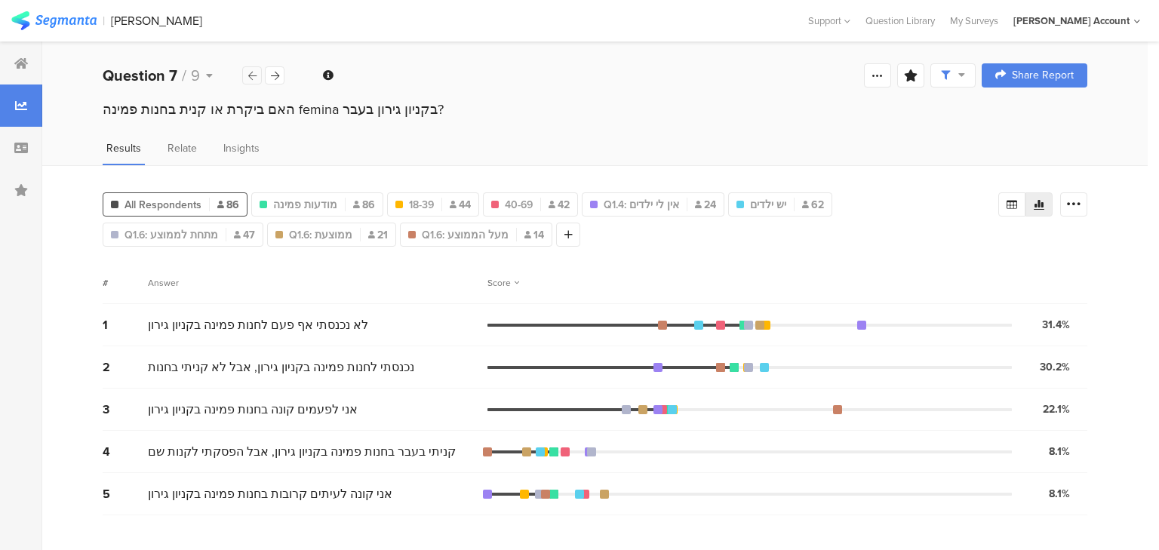
click at [254, 79] on icon at bounding box center [252, 76] width 8 height 10
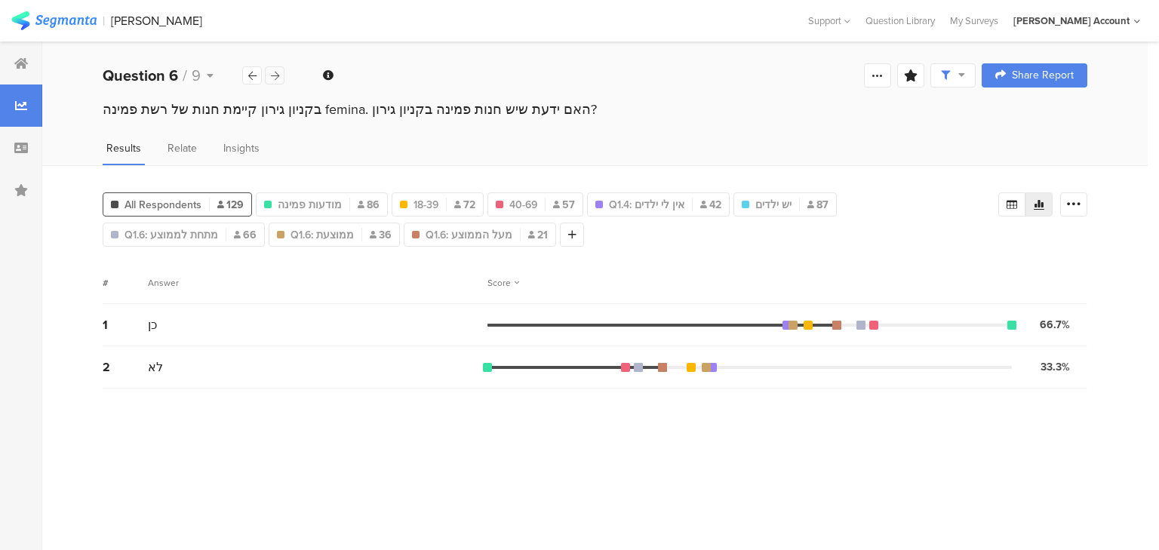
click at [275, 77] on icon at bounding box center [275, 76] width 8 height 10
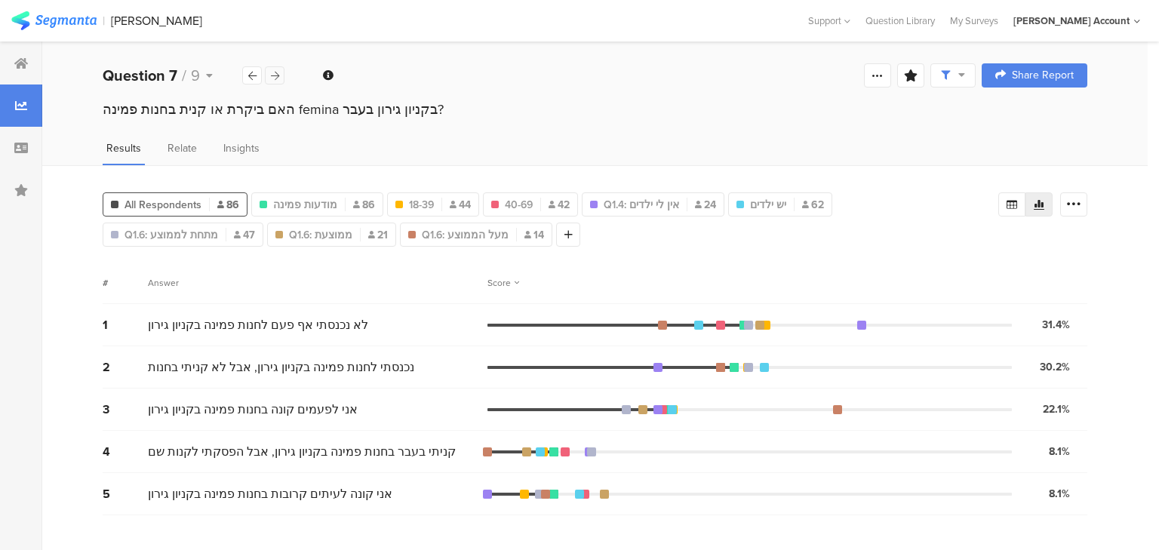
click at [276, 75] on icon at bounding box center [275, 76] width 8 height 10
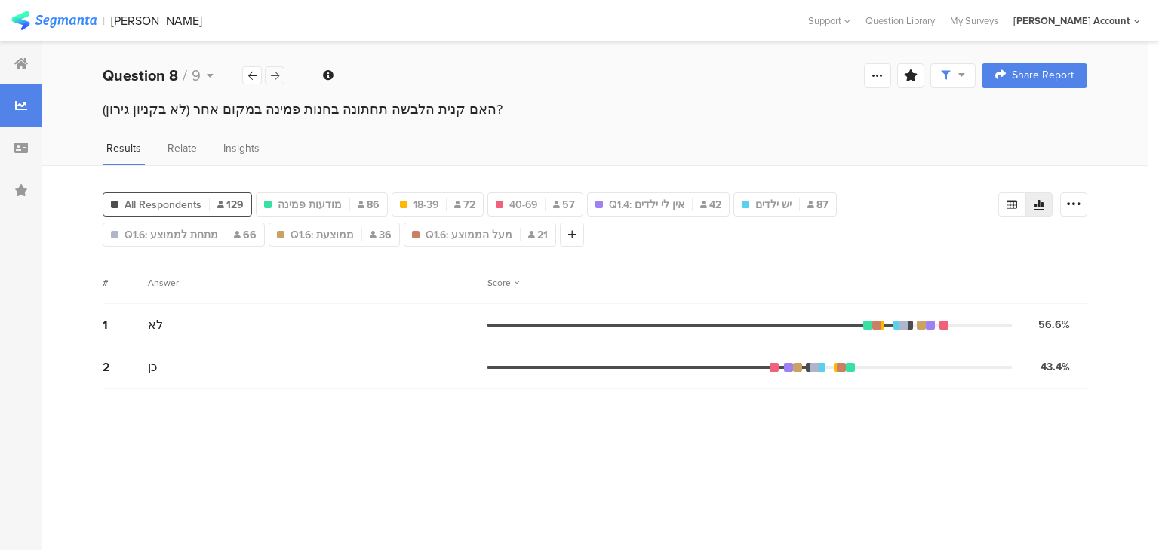
click at [272, 77] on icon at bounding box center [275, 76] width 8 height 10
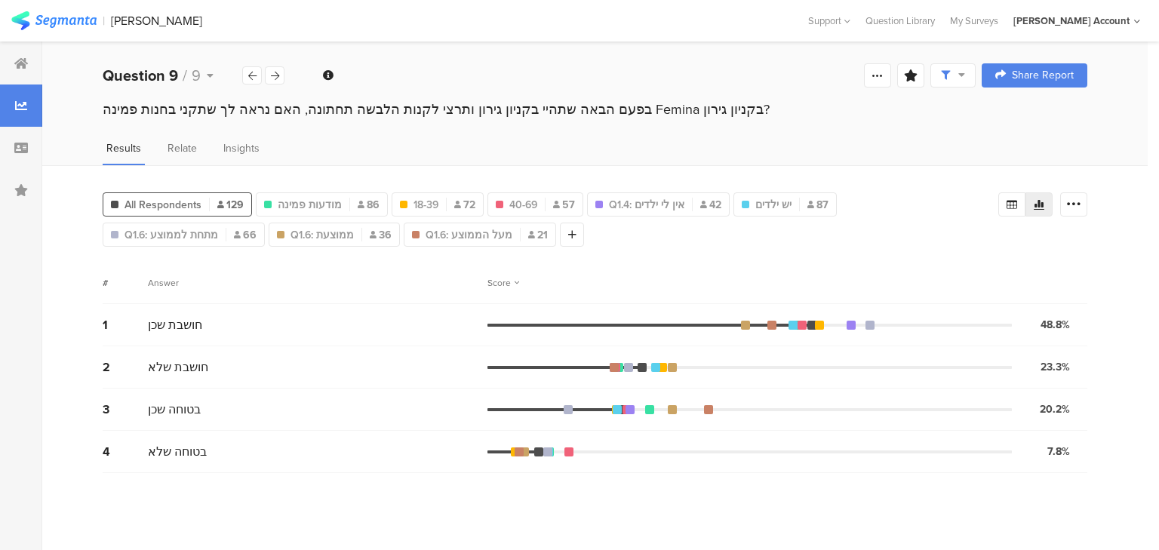
click at [492, 284] on div "Score" at bounding box center [504, 283] width 32 height 14
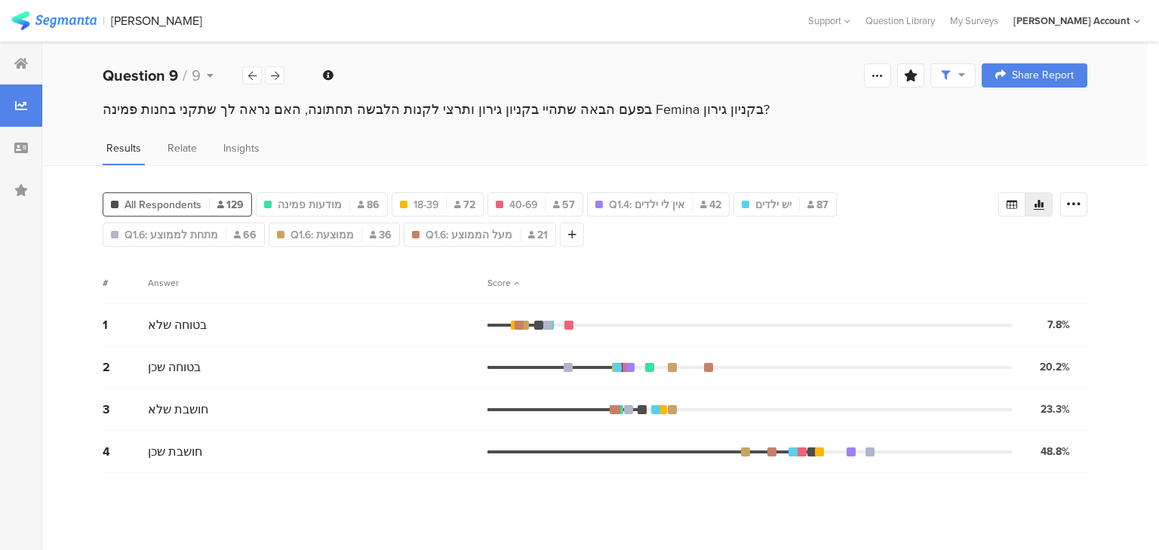
click at [492, 284] on div "Score" at bounding box center [504, 283] width 32 height 14
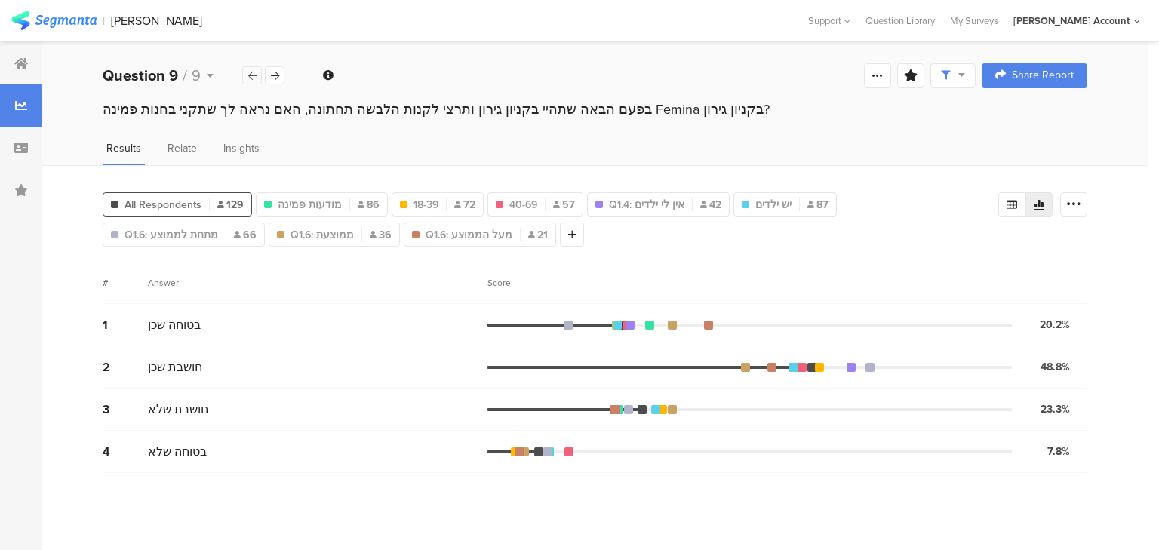
click at [254, 75] on icon at bounding box center [252, 76] width 8 height 10
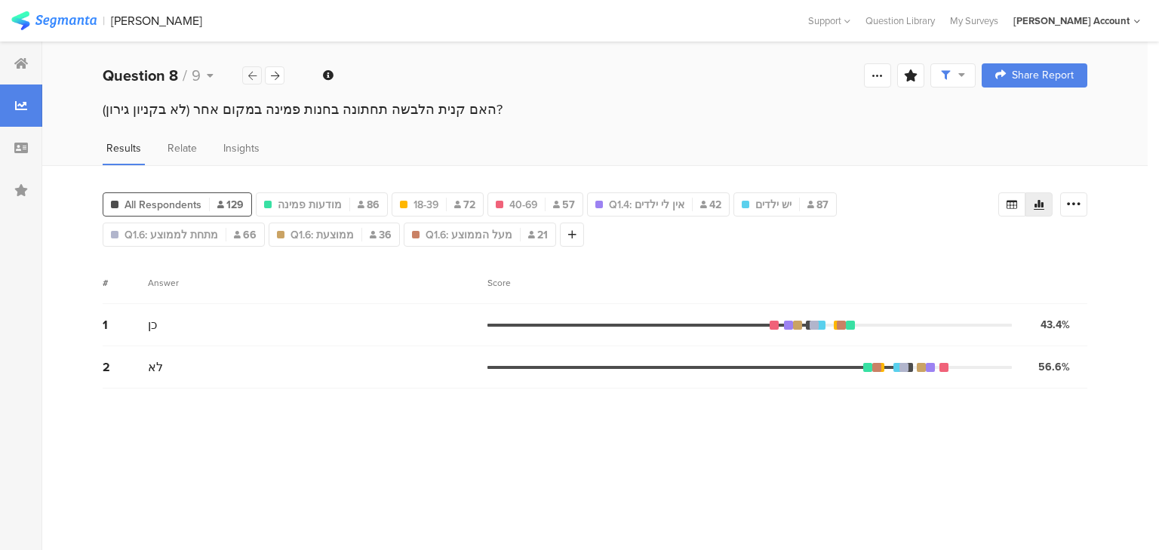
click at [254, 75] on icon at bounding box center [252, 76] width 8 height 10
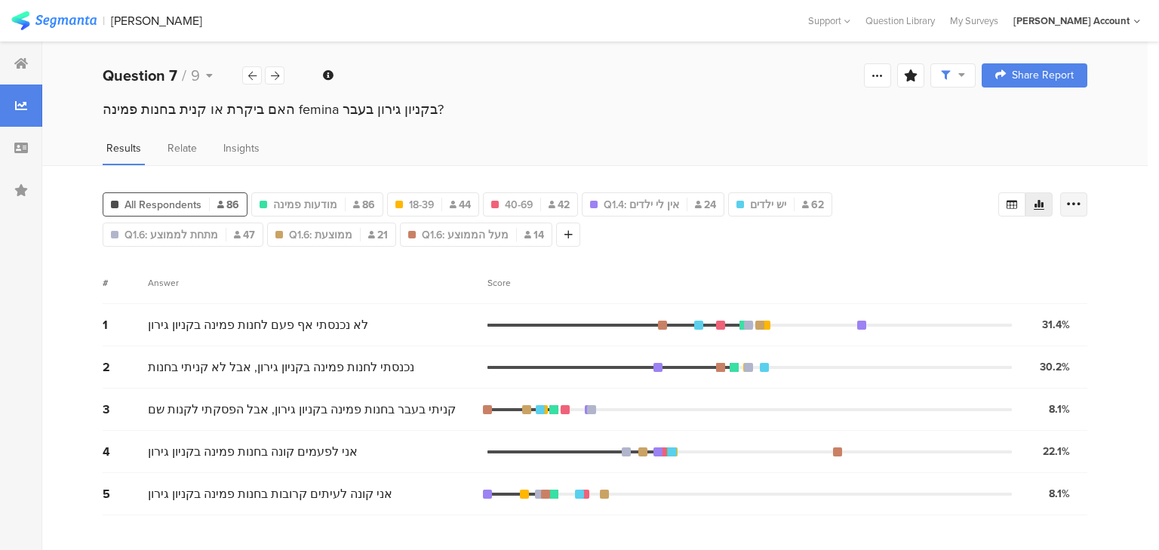
click at [1071, 203] on icon at bounding box center [1074, 204] width 15 height 15
click at [1008, 205] on icon at bounding box center [1012, 205] width 12 height 12
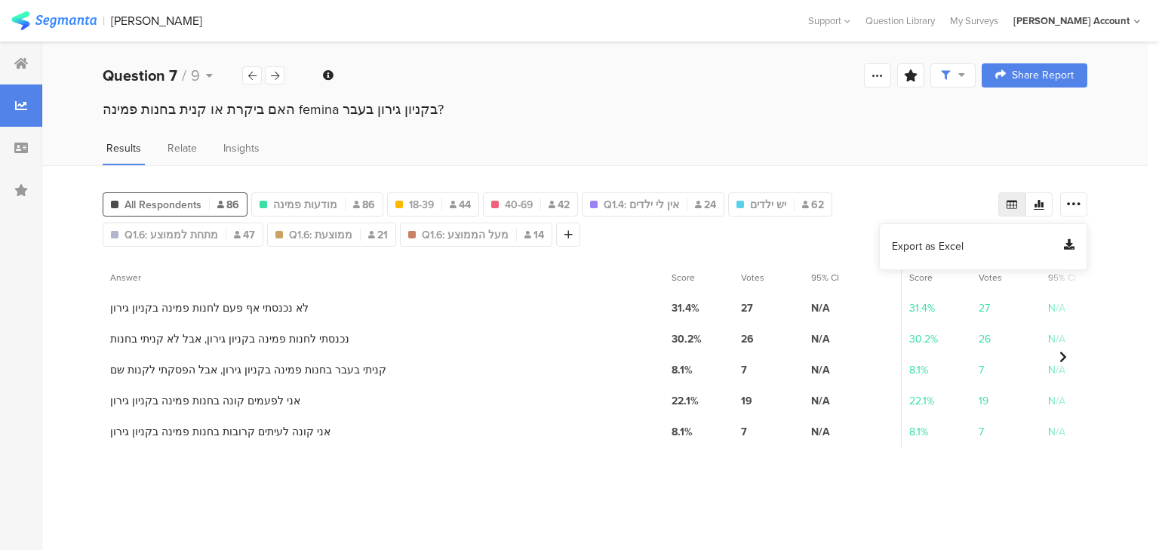
click at [915, 237] on div "Export as Excel" at bounding box center [983, 246] width 189 height 27
click at [946, 249] on span "Export as Excel" at bounding box center [928, 246] width 72 height 15
click at [188, 73] on div "Question 7 / 9" at bounding box center [173, 75] width 140 height 23
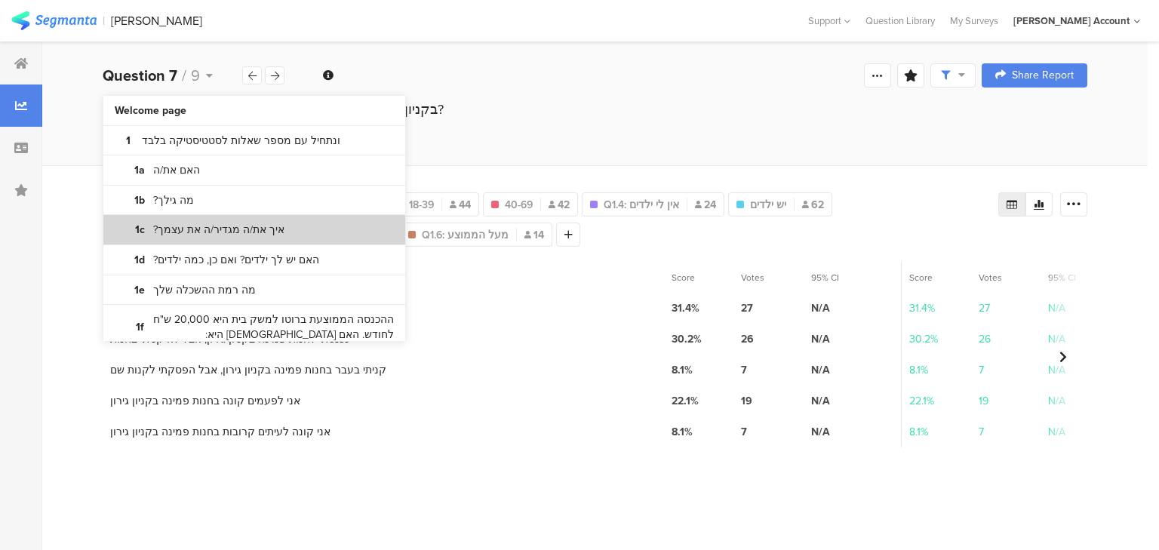
click at [174, 236] on bdi "איך את/ה מגדיר/ה את עצמך?" at bounding box center [218, 230] width 131 height 15
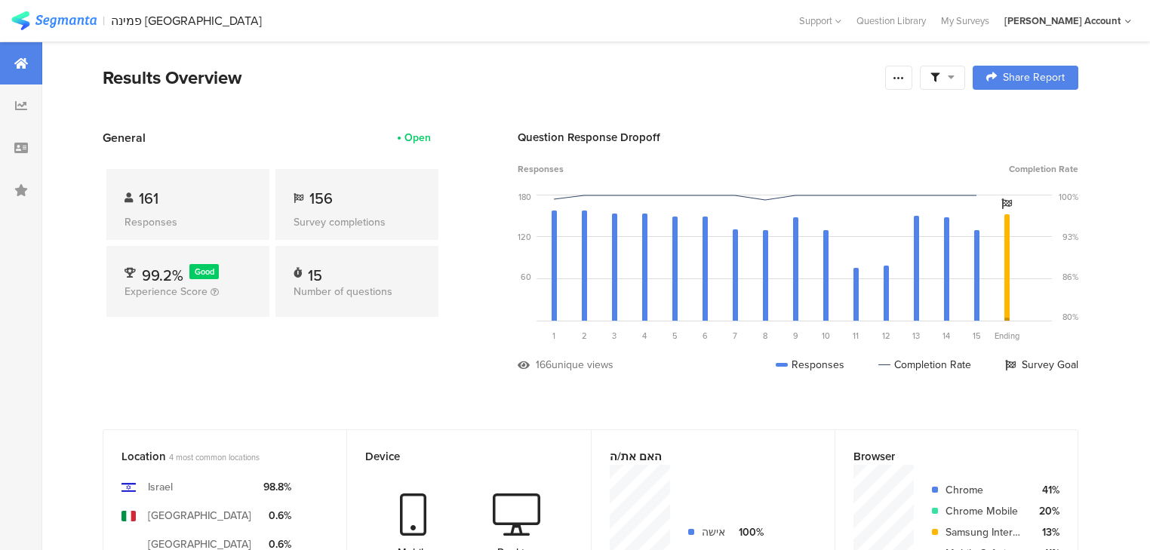
scroll to position [664, 0]
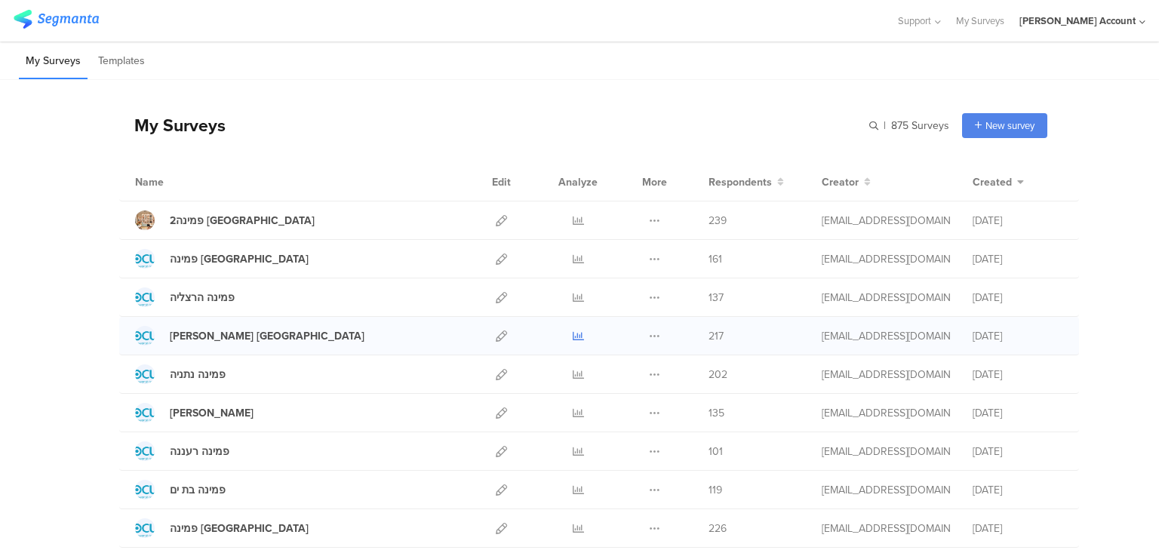
click at [573, 332] on icon at bounding box center [578, 336] width 11 height 11
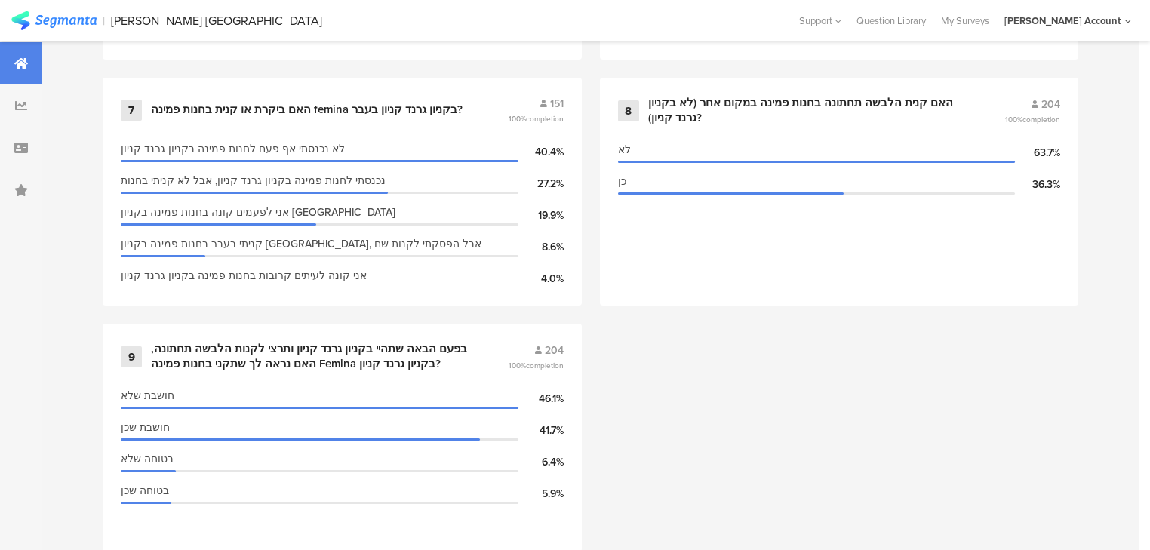
scroll to position [1389, 0]
click at [248, 103] on div "האם ביקרת או קנית בחנות פמינה femina בקניון גרנד קניון בעבר?" at bounding box center [307, 109] width 312 height 15
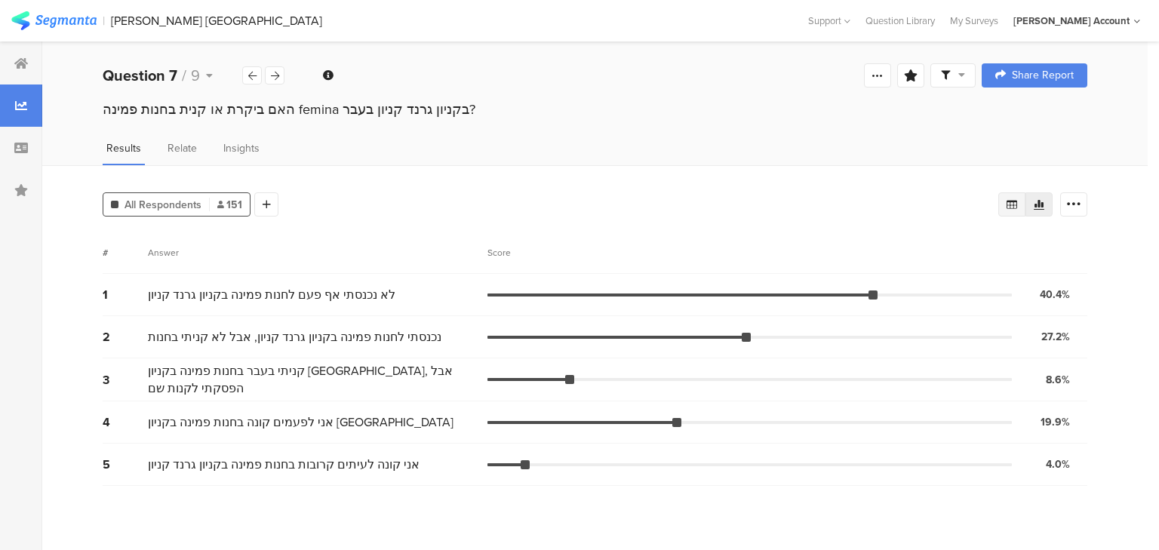
click at [1008, 205] on icon at bounding box center [1012, 205] width 12 height 12
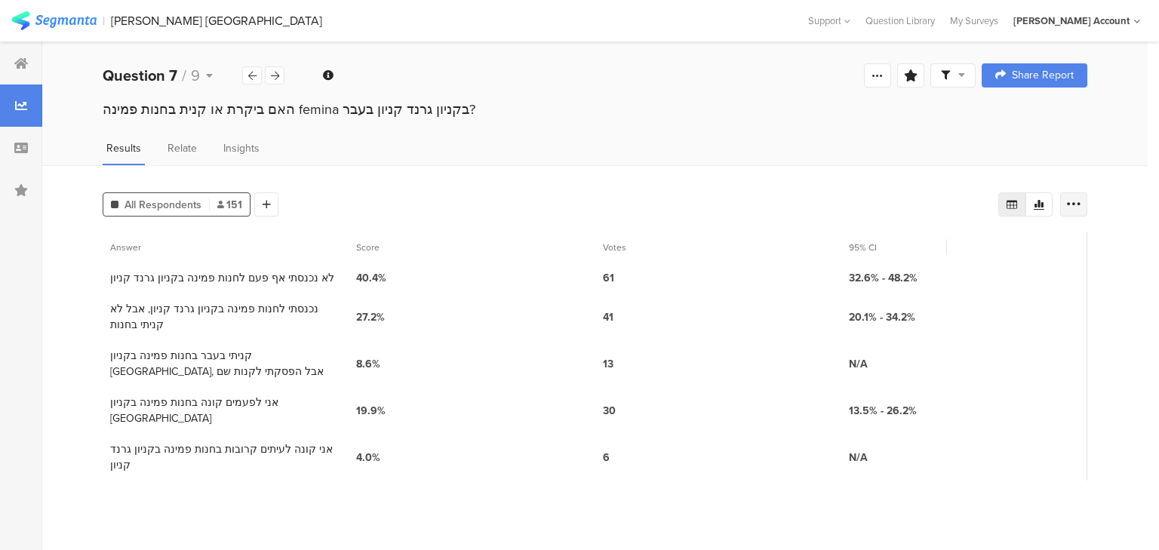
click at [1068, 207] on icon at bounding box center [1074, 204] width 15 height 15
click at [934, 245] on span "Export as Excel" at bounding box center [928, 246] width 72 height 15
click at [253, 75] on icon at bounding box center [252, 76] width 8 height 10
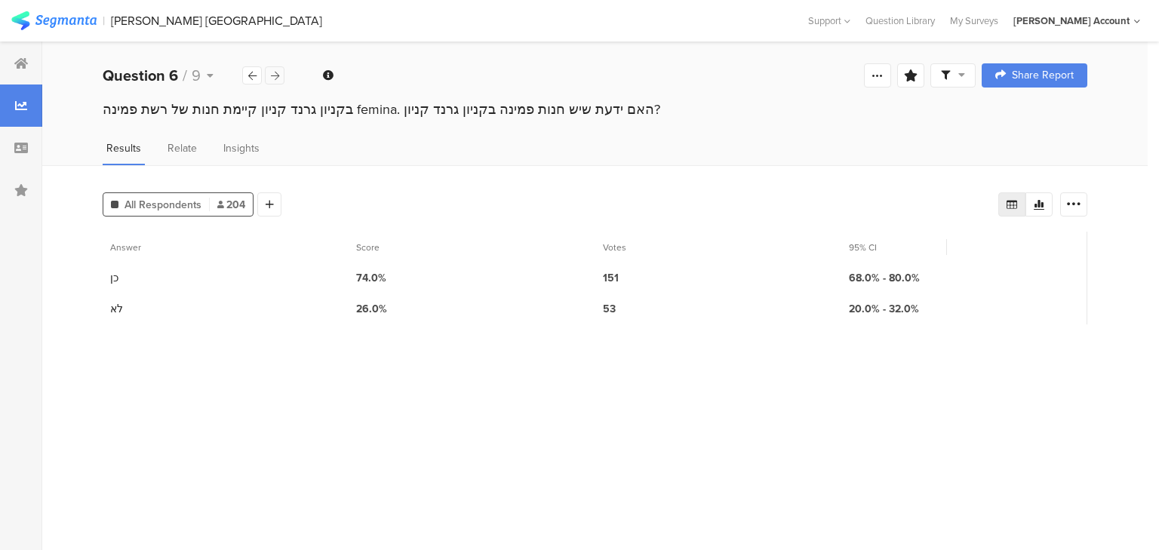
click at [278, 77] on icon at bounding box center [275, 76] width 8 height 10
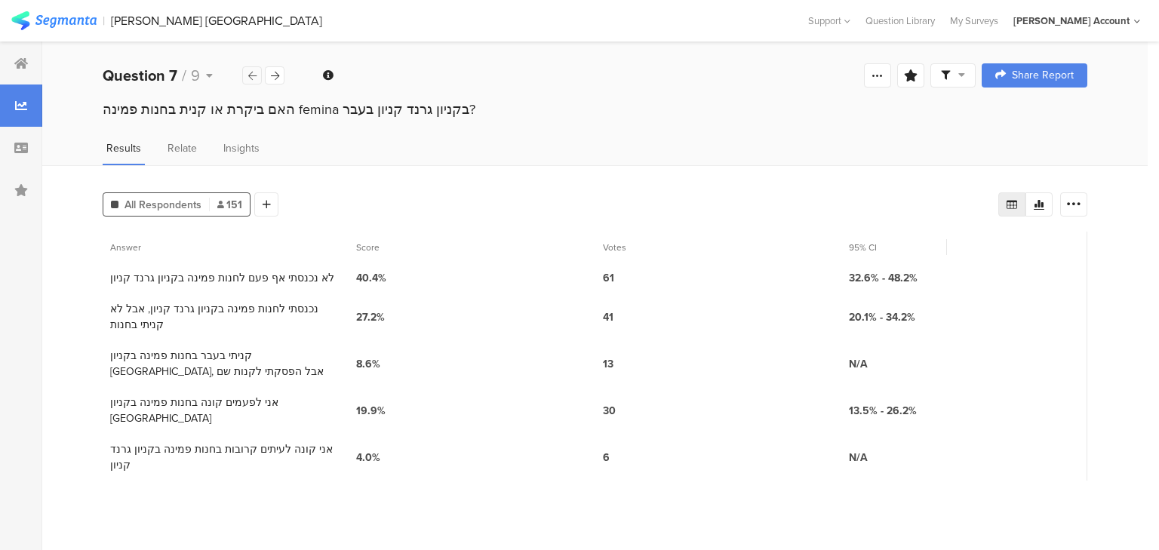
click at [255, 75] on icon at bounding box center [252, 76] width 8 height 10
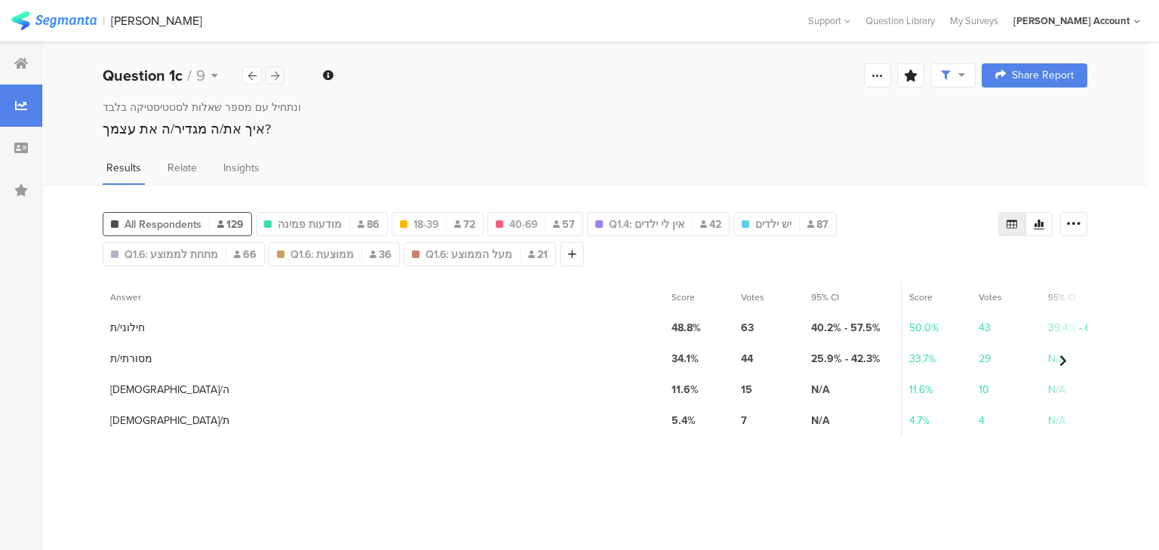
click at [278, 80] on icon at bounding box center [275, 76] width 8 height 10
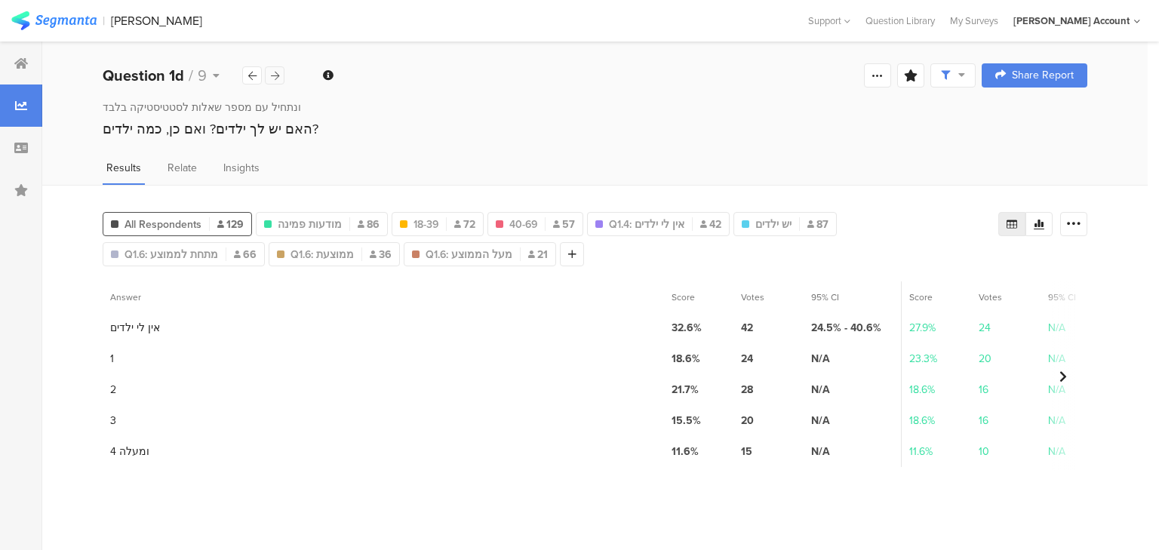
click at [278, 80] on icon at bounding box center [275, 76] width 8 height 10
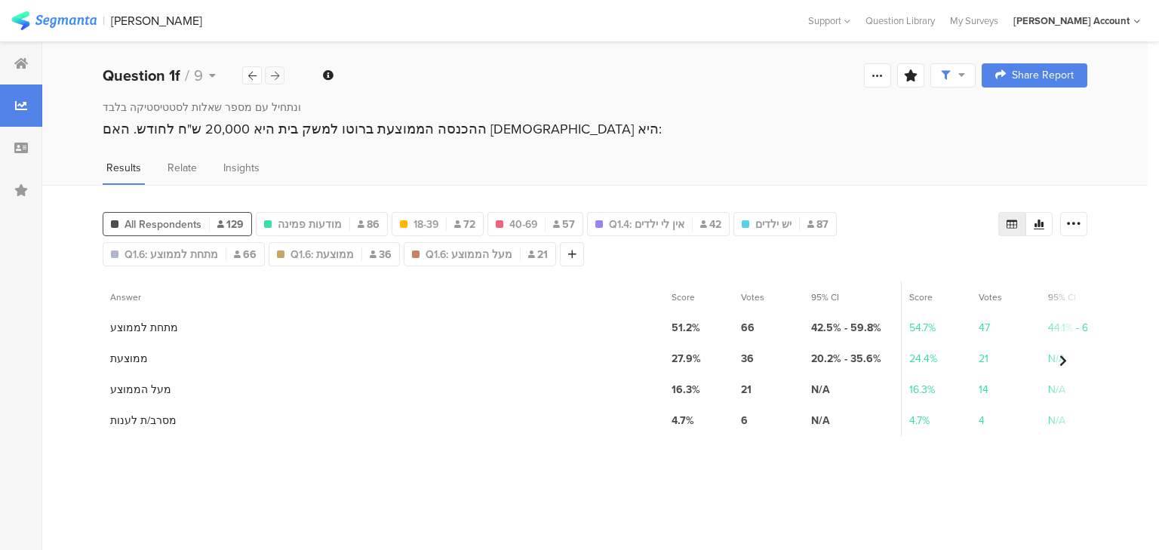
click at [278, 80] on icon at bounding box center [275, 76] width 8 height 10
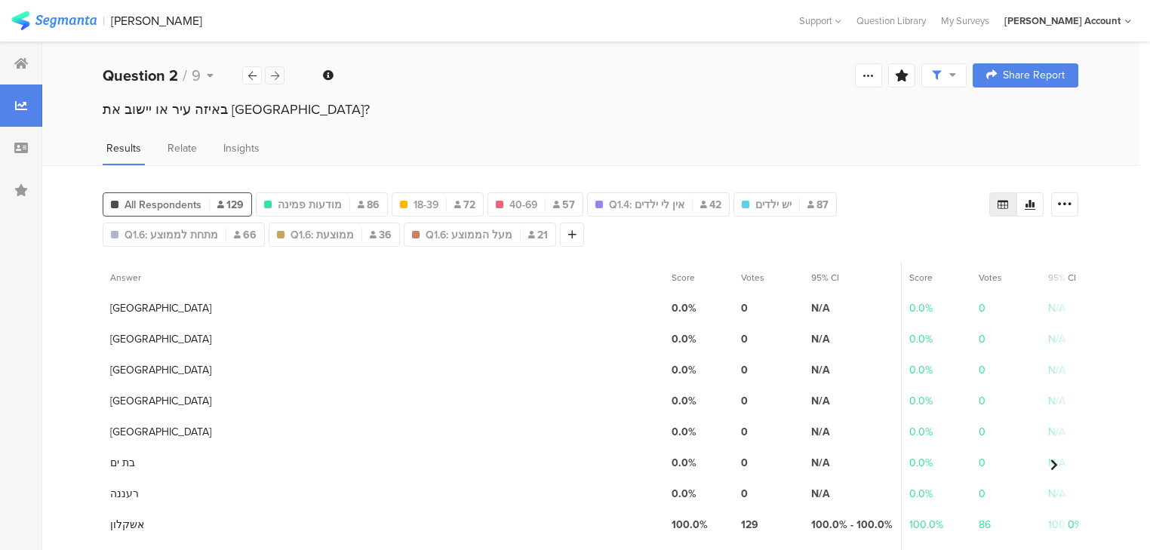
click at [278, 80] on icon at bounding box center [275, 76] width 8 height 10
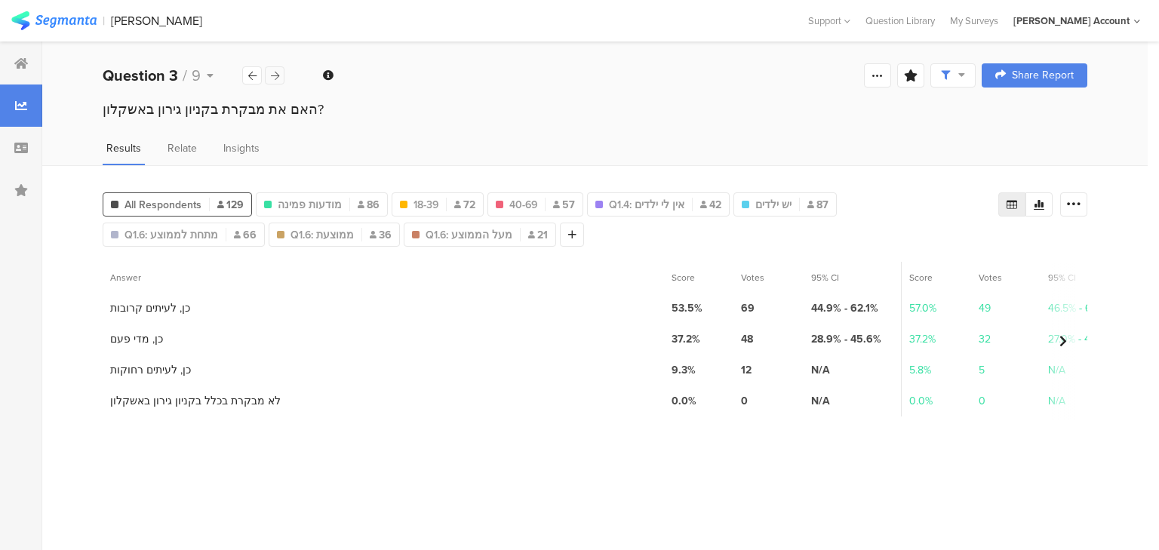
click at [278, 80] on icon at bounding box center [275, 76] width 8 height 10
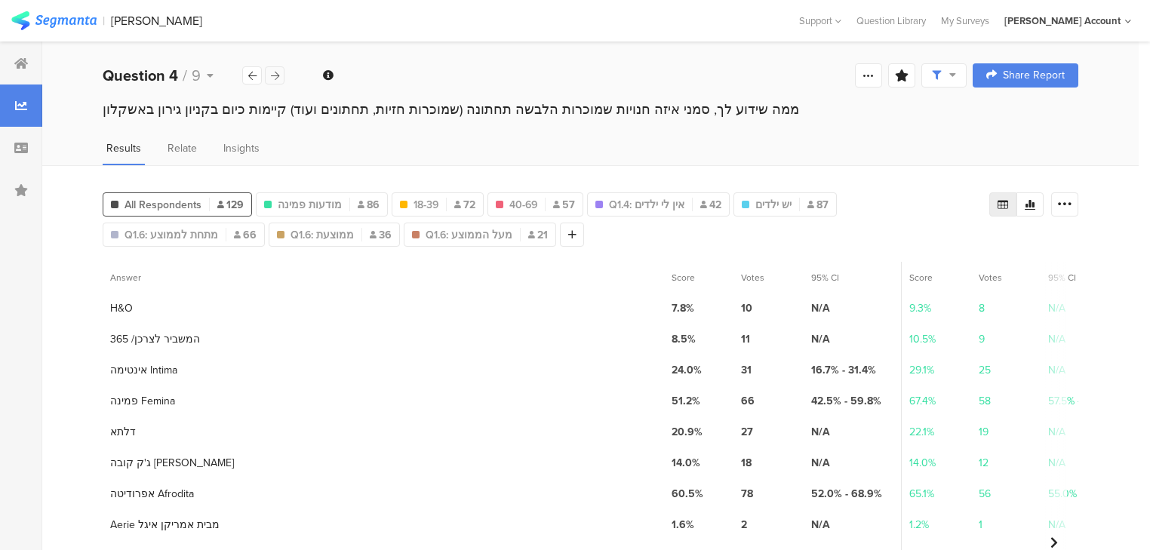
click at [278, 80] on icon at bounding box center [275, 76] width 8 height 10
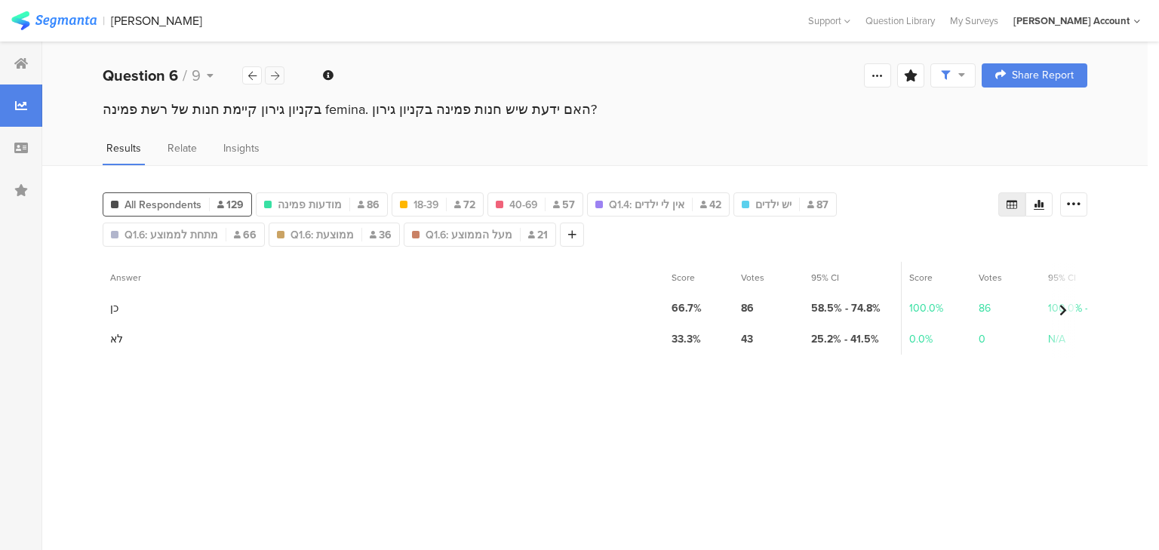
click at [278, 80] on icon at bounding box center [275, 76] width 8 height 10
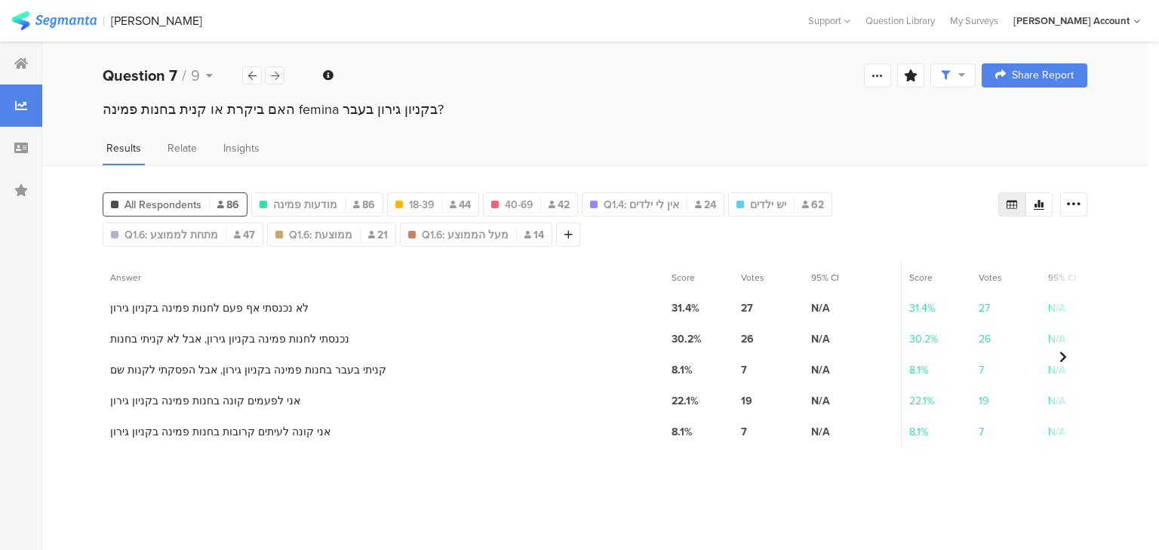
click at [278, 80] on icon at bounding box center [275, 76] width 8 height 10
